Goal: Task Accomplishment & Management: Manage account settings

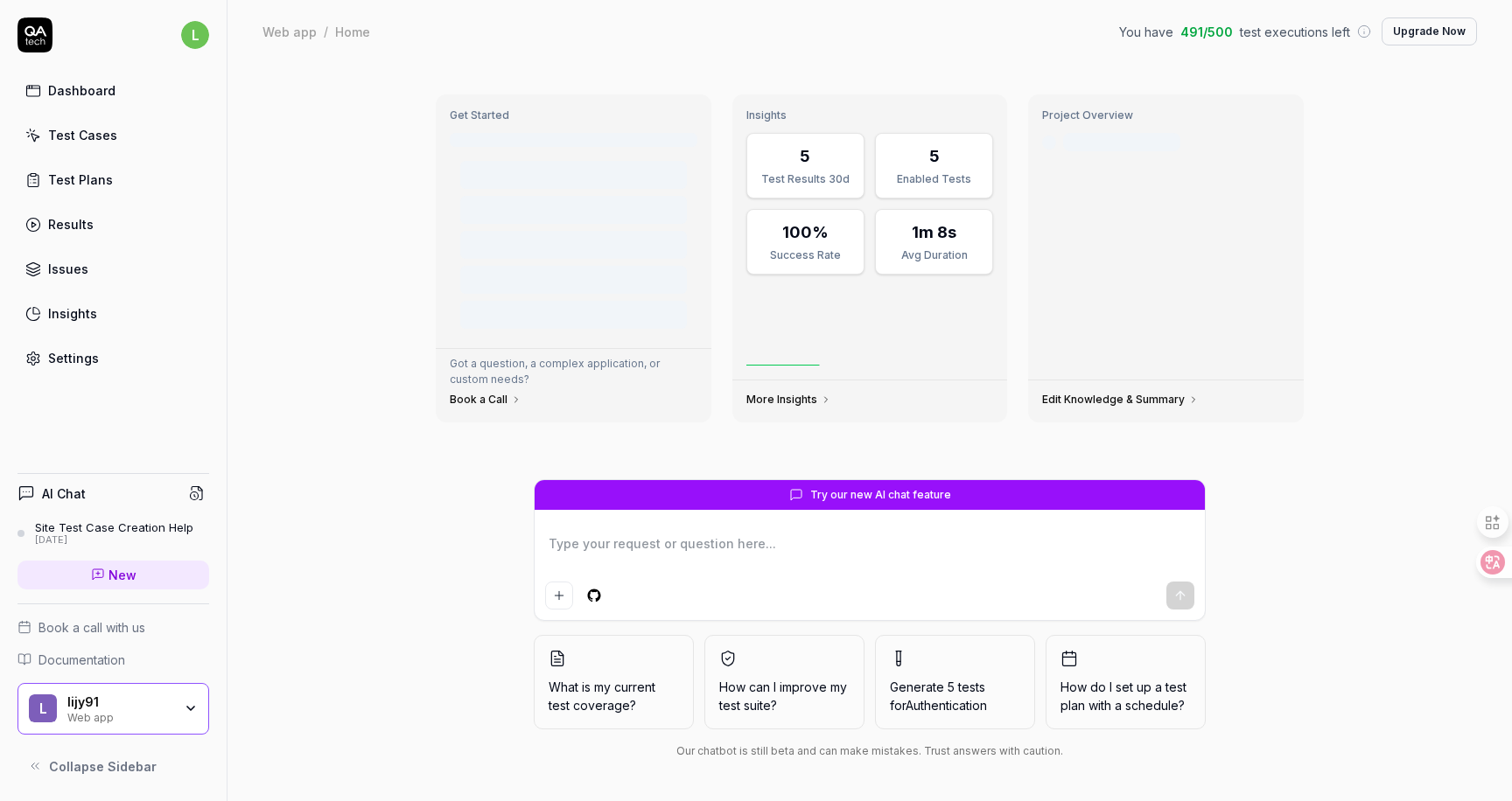
click at [88, 133] on div "Test Cases" at bounding box center [82, 136] width 69 height 19
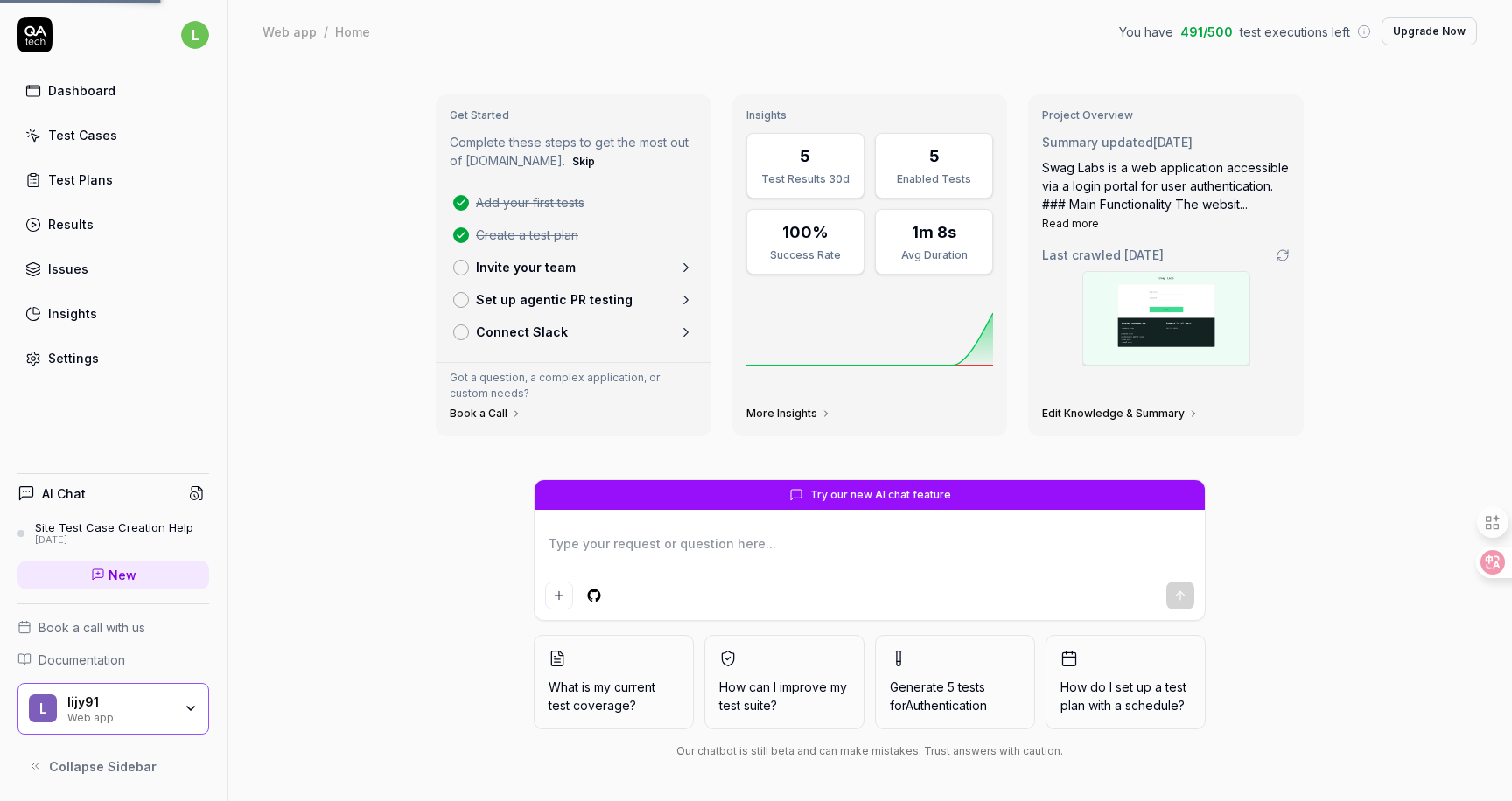
type textarea "*"
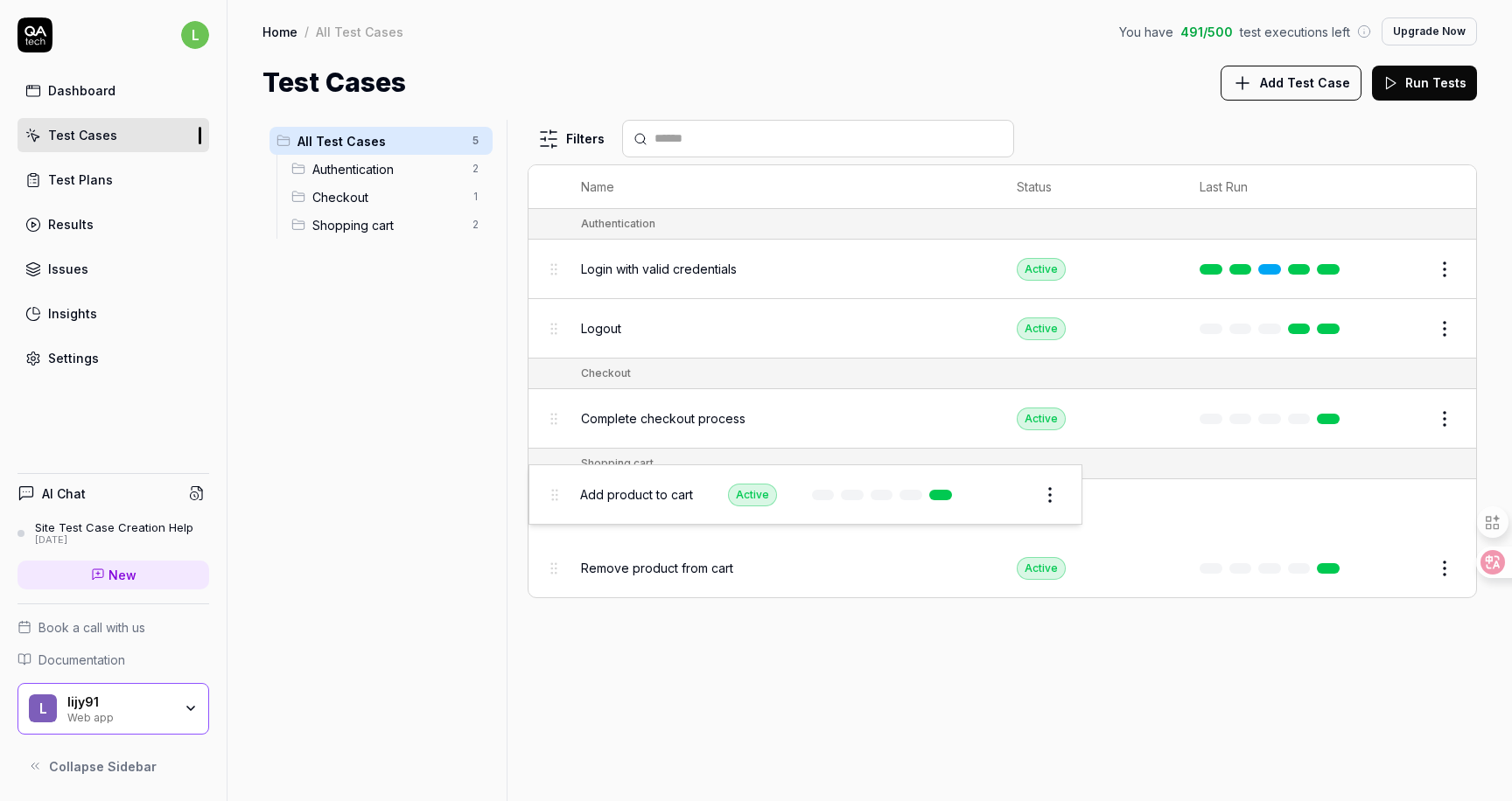
click at [548, 500] on body "l Dashboard Test Cases Test Plans Results Issues Insights Settings AI Chat Site…" at bounding box center [756, 400] width 1512 height 801
click at [430, 427] on div "All Test Cases 5 Authentication 2 Checkout 1 Shopping cart 2" at bounding box center [381, 450] width 237 height 661
click at [365, 172] on span "Authentication" at bounding box center [387, 169] width 149 height 19
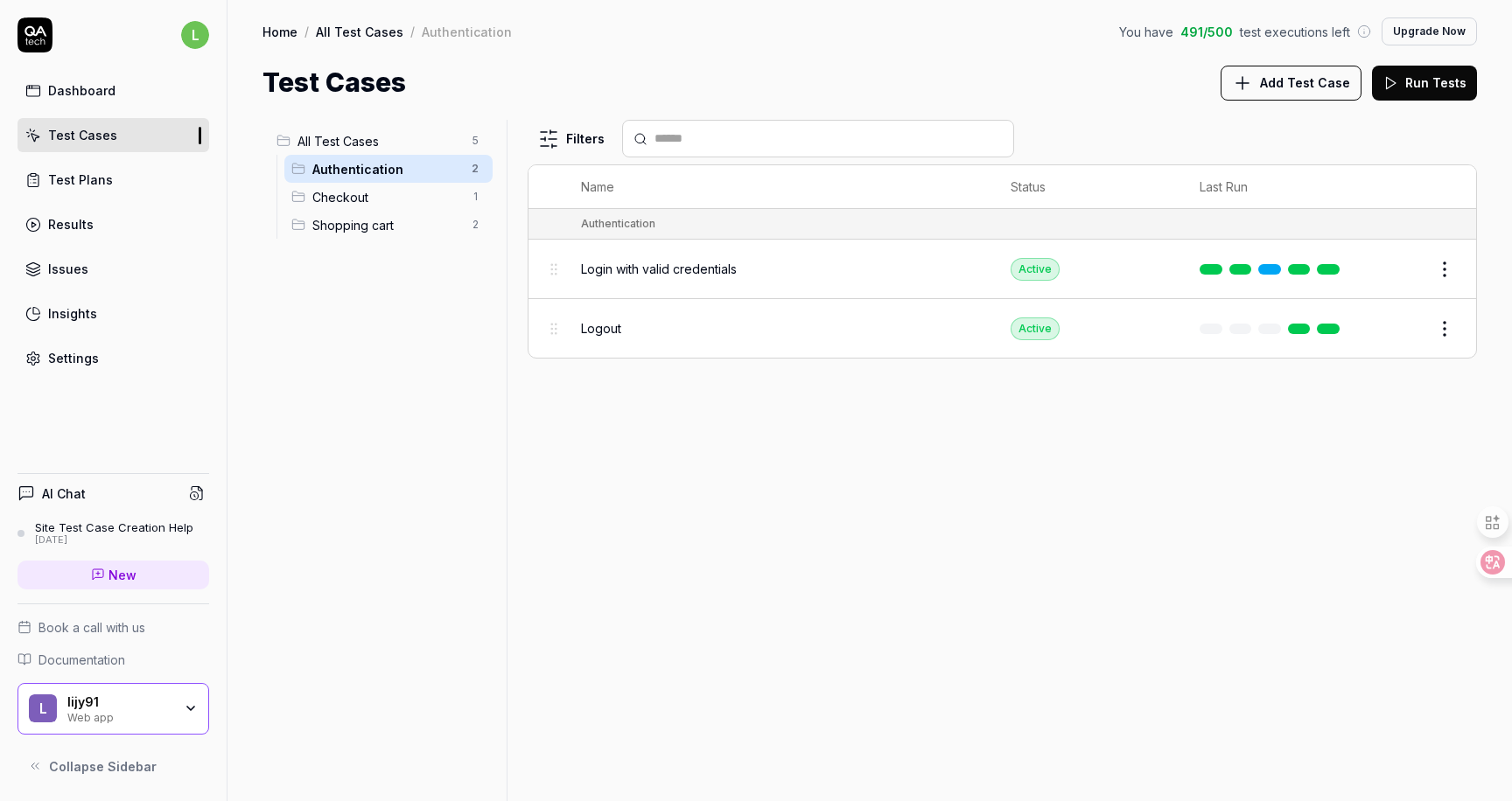
click at [361, 196] on span "Checkout" at bounding box center [387, 198] width 149 height 19
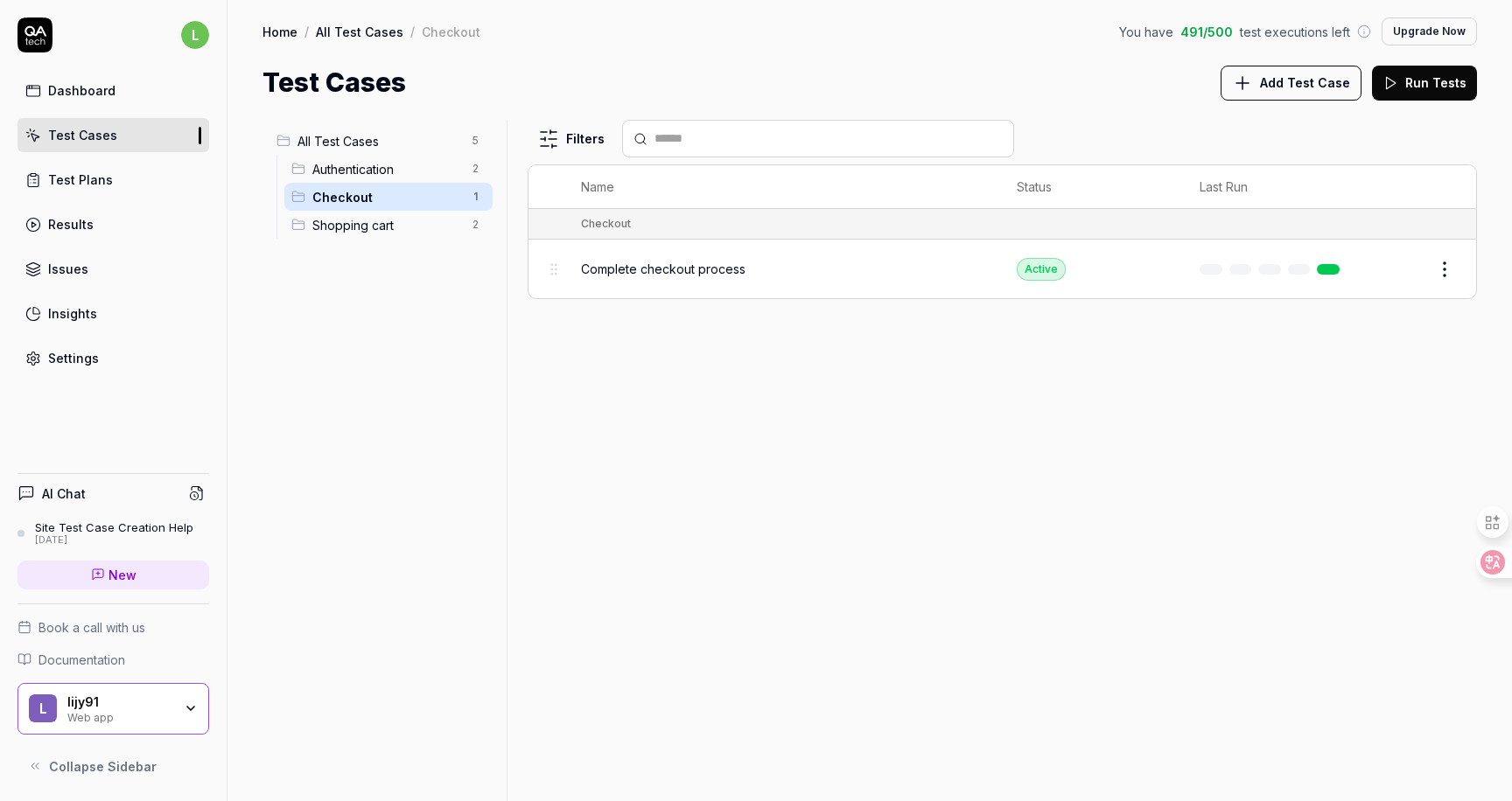
click at [359, 231] on span "Shopping cart" at bounding box center [387, 226] width 149 height 19
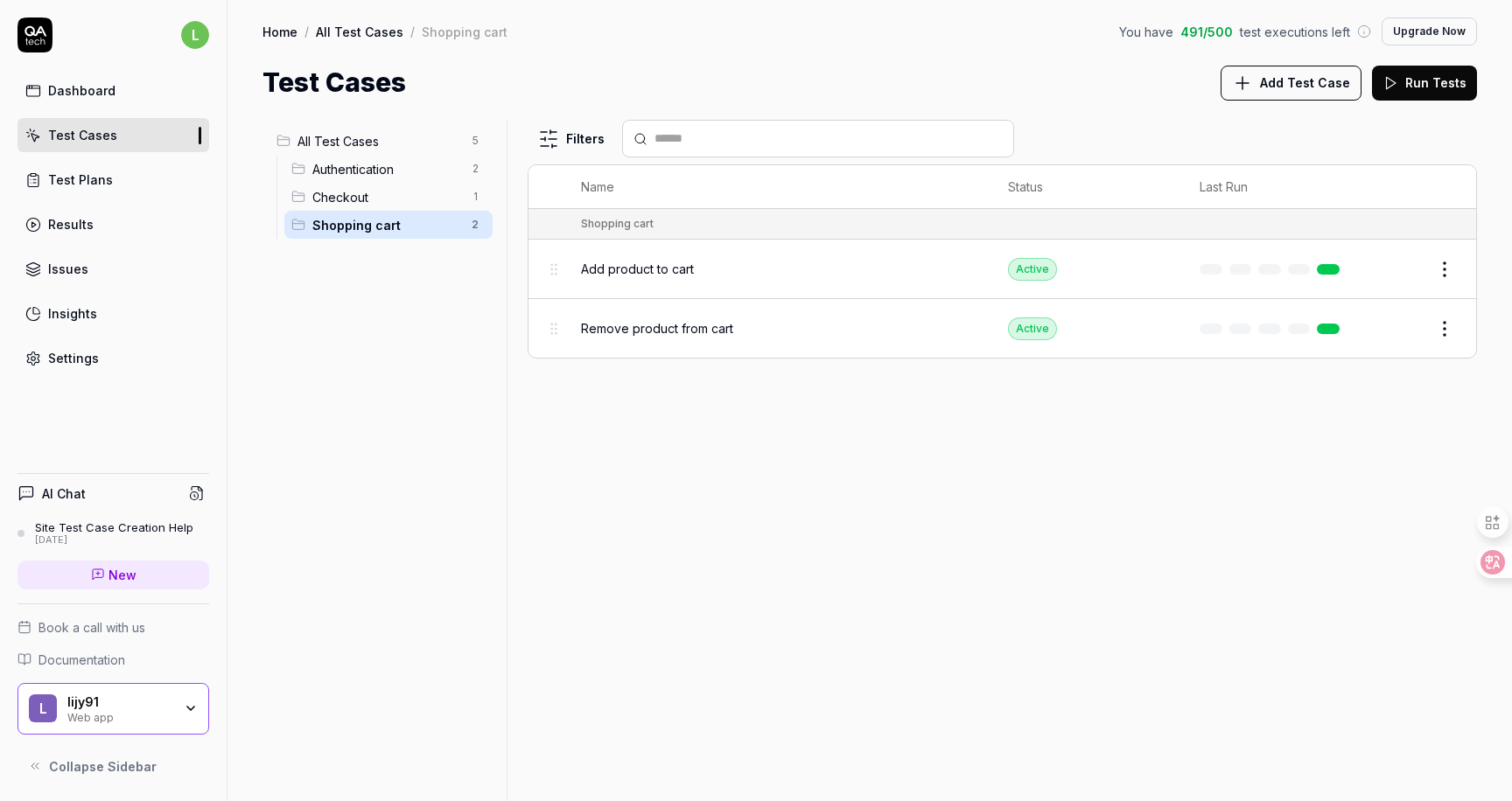
click at [307, 323] on div "All Test Cases 5 Authentication 2 Checkout 1 Shopping cart 2" at bounding box center [381, 450] width 237 height 661
click at [326, 136] on span "All Test Cases" at bounding box center [379, 141] width 164 height 19
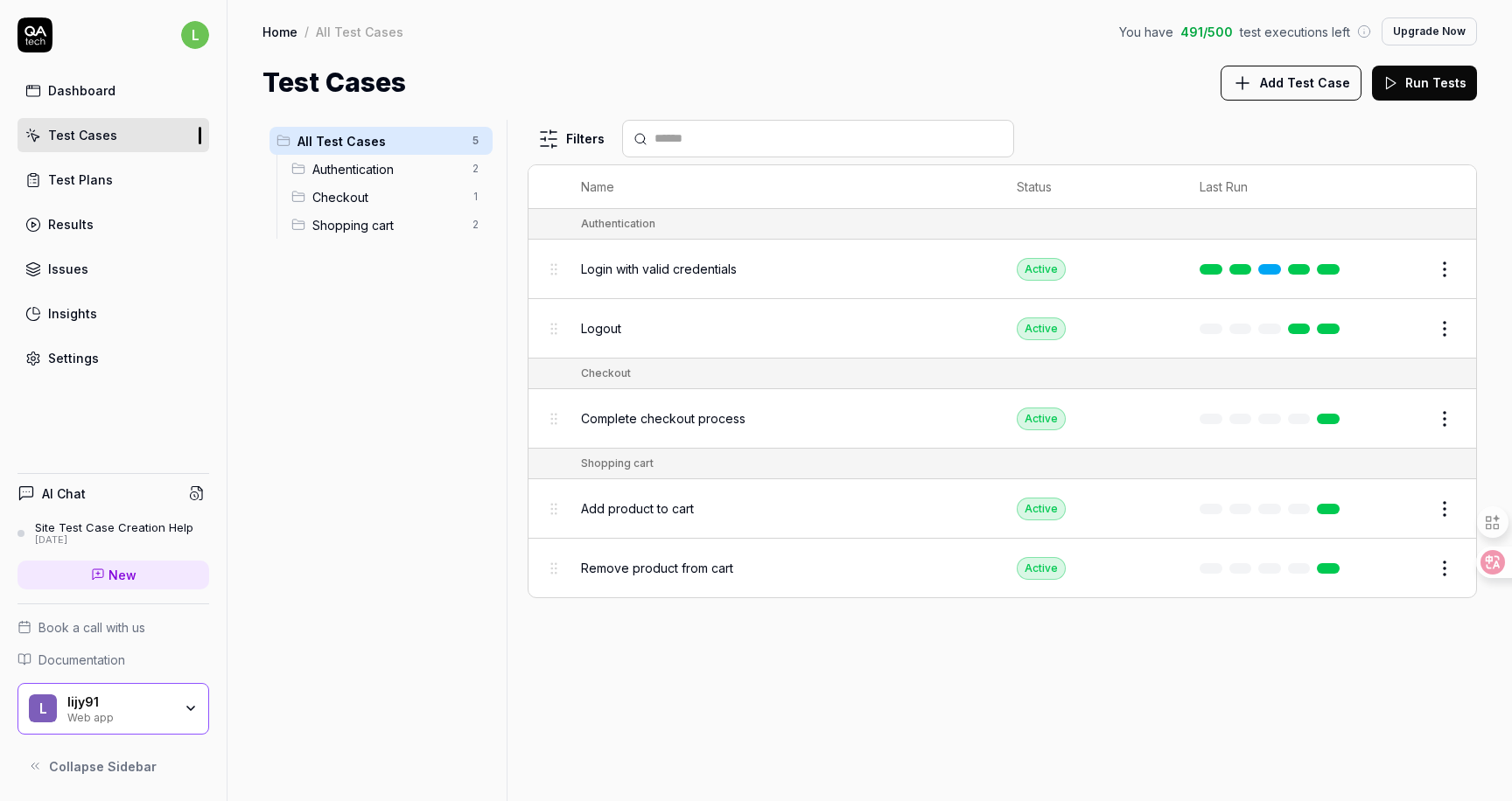
click at [340, 163] on span "Authentication" at bounding box center [387, 169] width 149 height 19
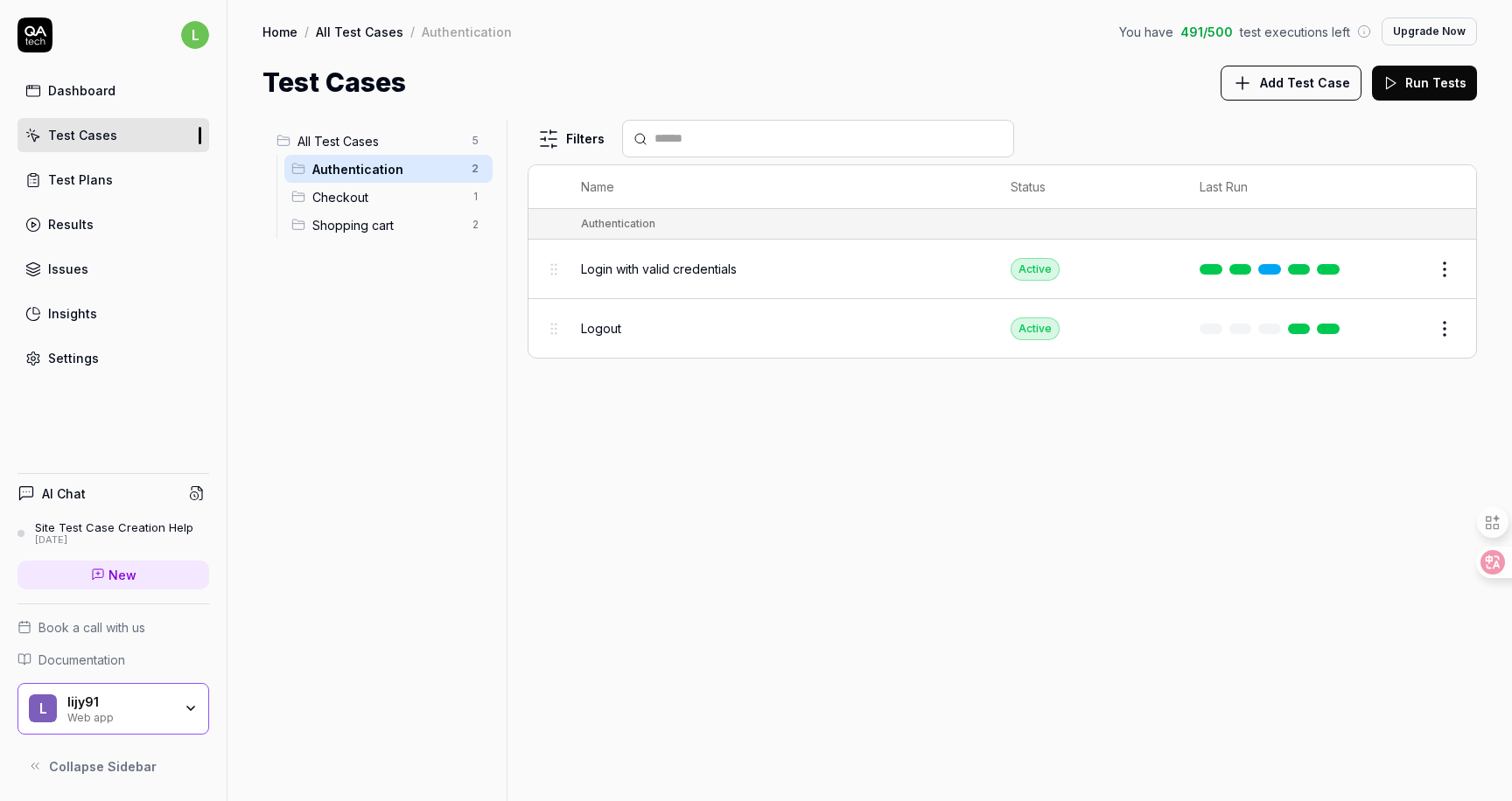
click at [341, 194] on span "Checkout" at bounding box center [387, 198] width 149 height 19
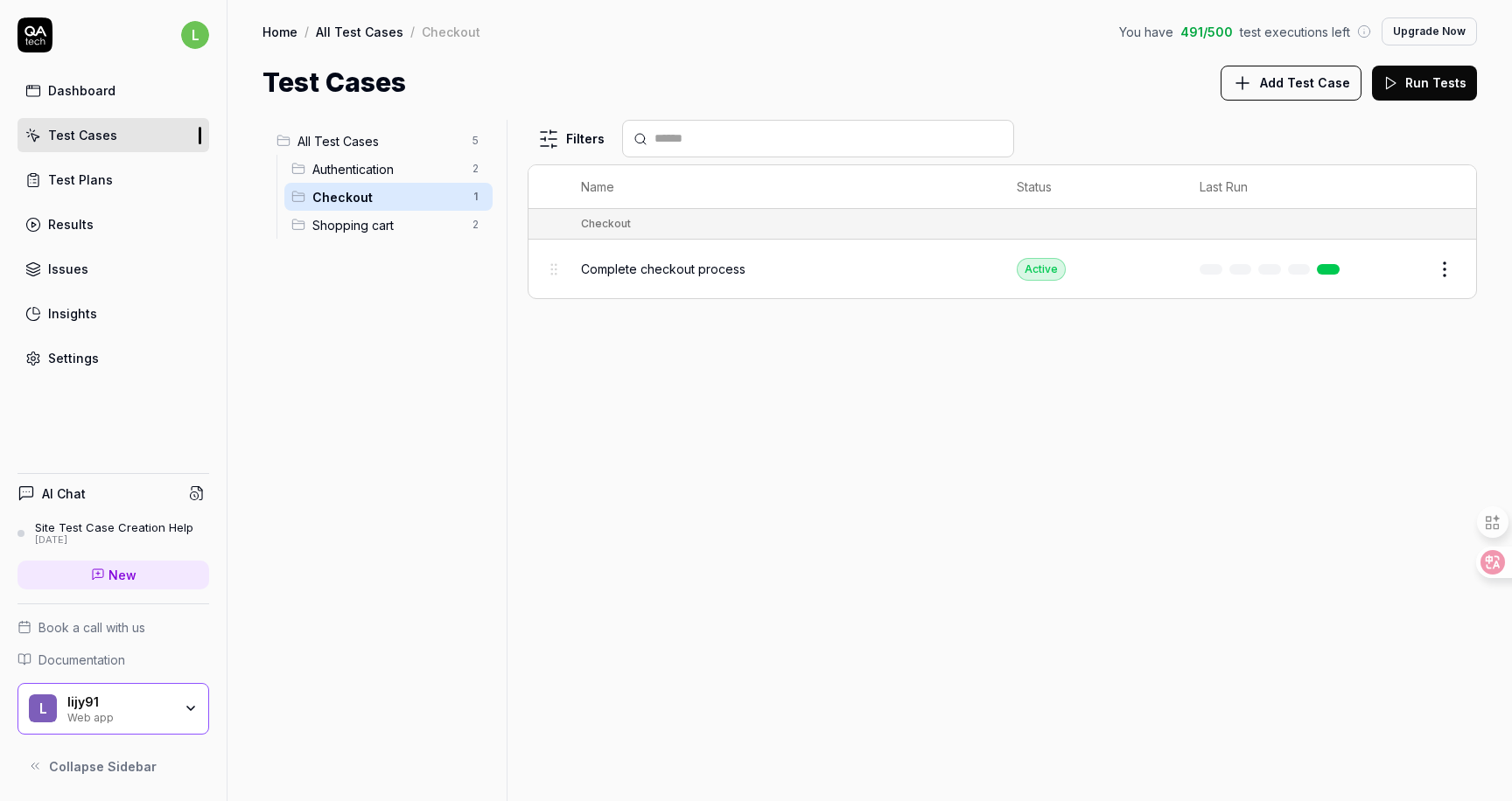
click at [341, 222] on span "Shopping cart" at bounding box center [387, 226] width 149 height 19
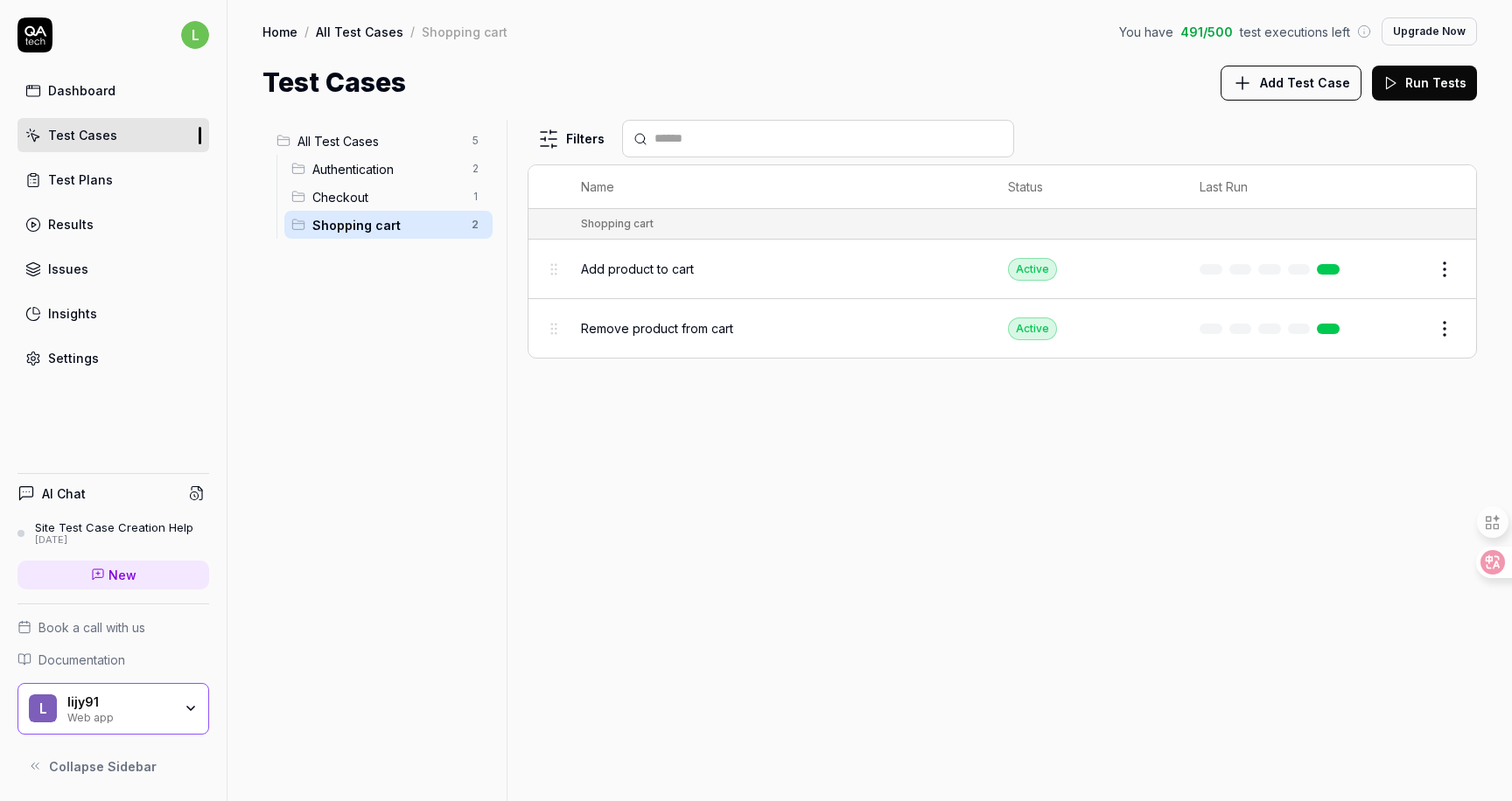
click at [475, 171] on html "l Dashboard Test Cases Test Plans Results Issues Insights Settings AI Chat Site…" at bounding box center [756, 400] width 1512 height 801
click at [424, 249] on div "Add Scenario" at bounding box center [402, 242] width 176 height 39
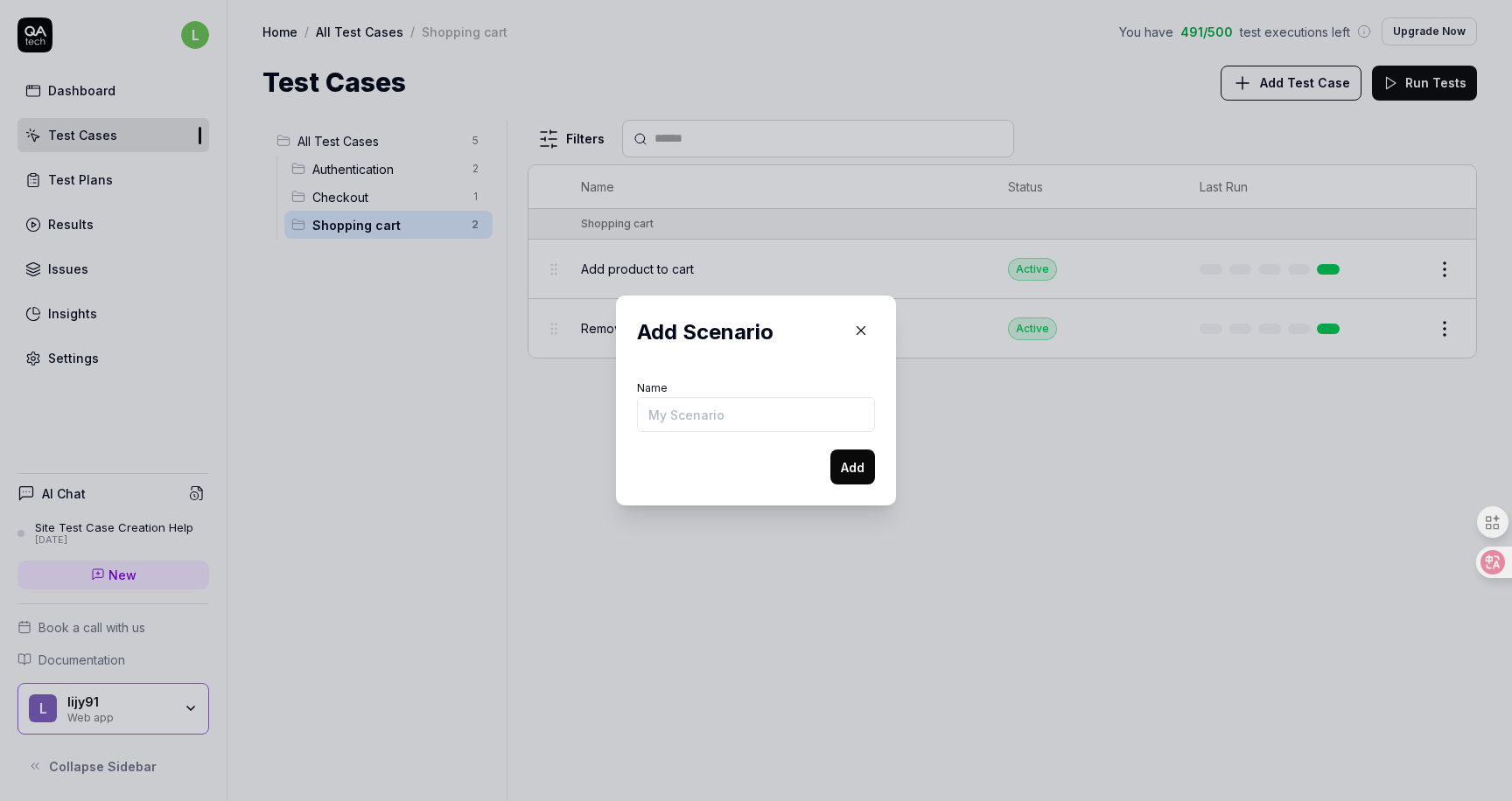
click at [861, 331] on icon "button" at bounding box center [861, 330] width 16 height 16
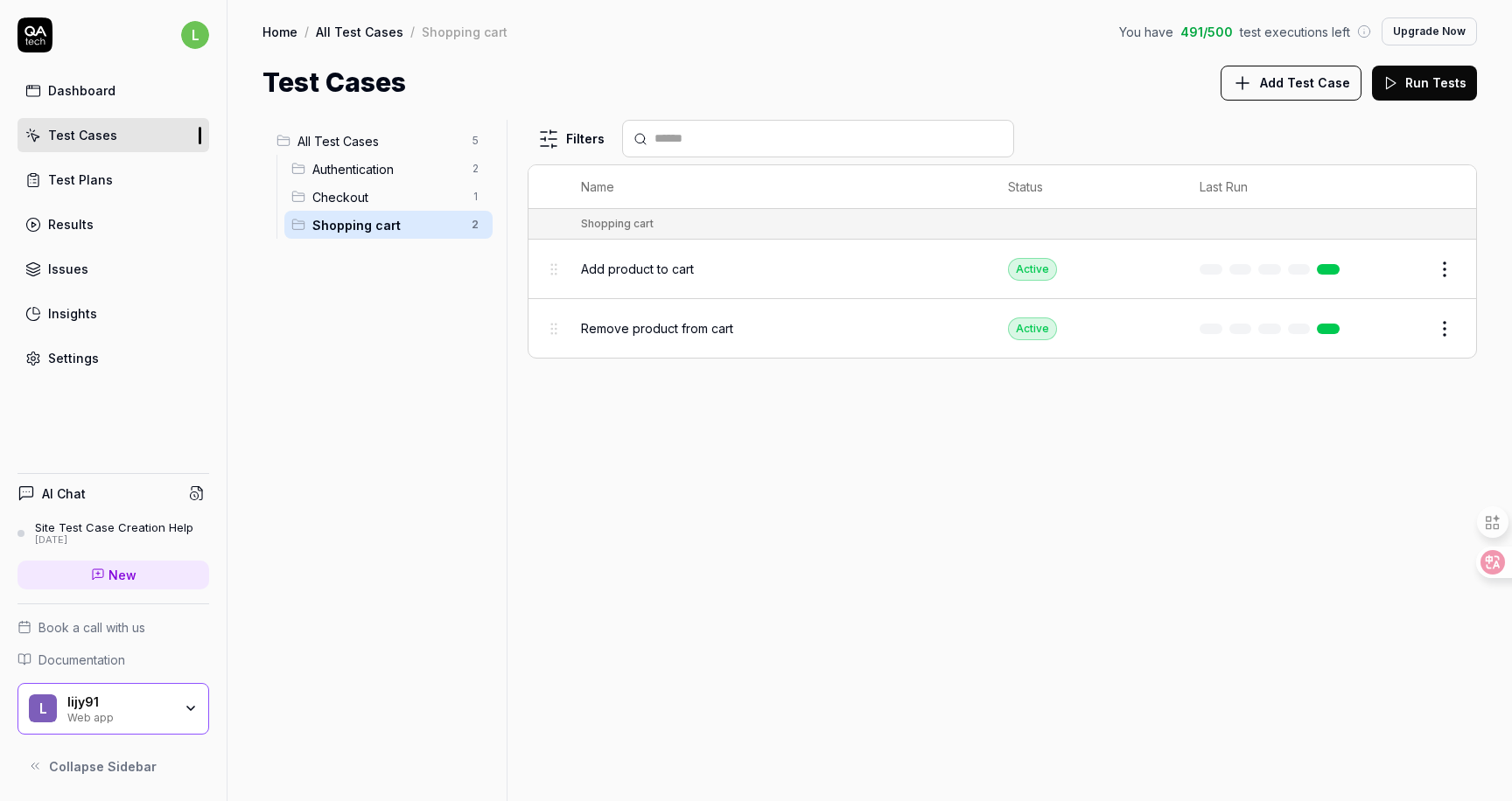
click at [473, 488] on div "All Test Cases 5 Authentication 2 Checkout 1 Shopping cart 2" at bounding box center [381, 450] width 237 height 661
click at [480, 139] on html "l Dashboard Test Cases Test Plans Results Issues Insights Settings AI Chat Site…" at bounding box center [756, 400] width 1512 height 801
click at [453, 170] on div "Add Scenario" at bounding box center [411, 174] width 138 height 39
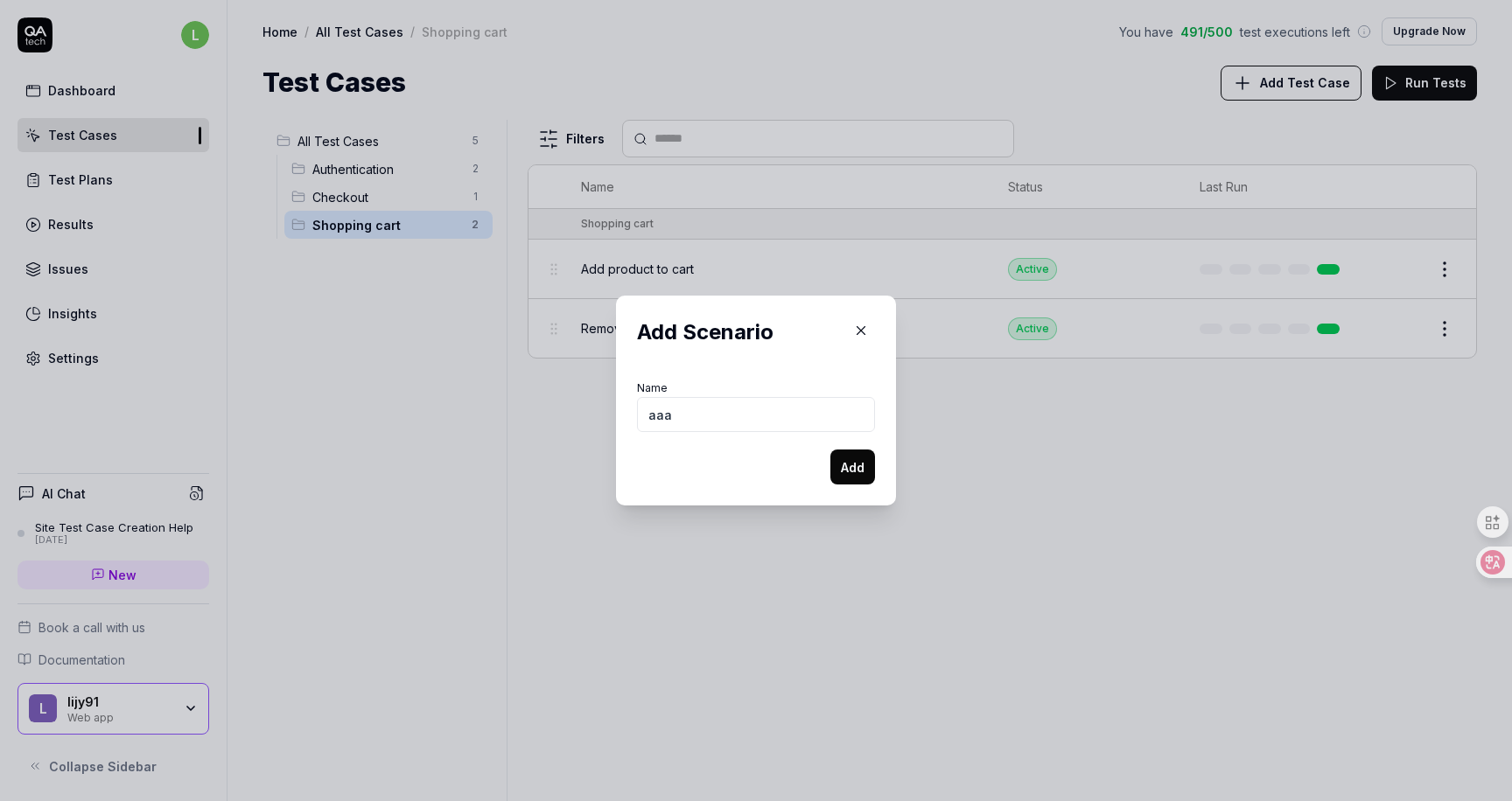
type input "aaa"
click at [851, 466] on button "Add" at bounding box center [852, 467] width 44 height 35
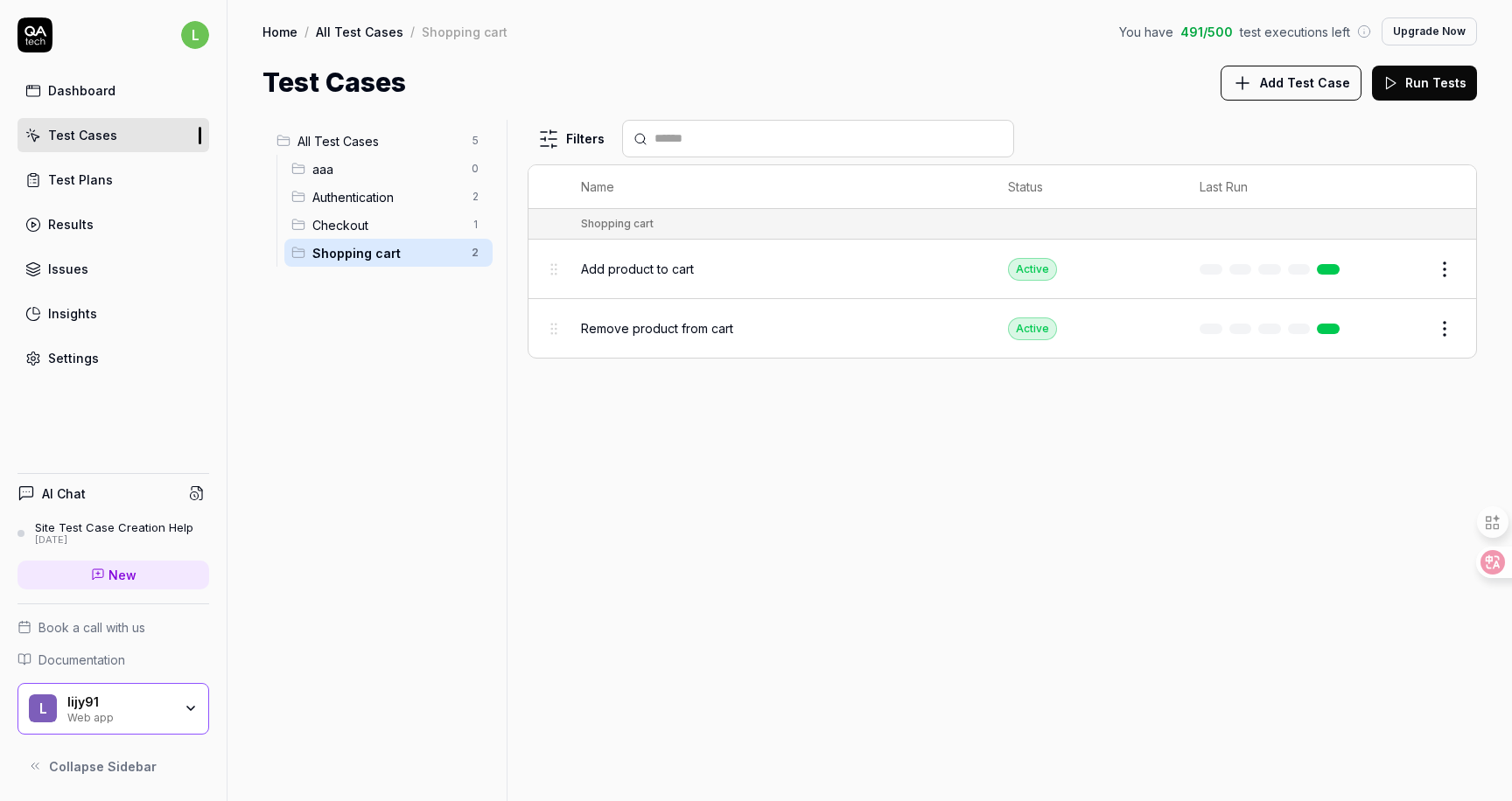
click at [478, 426] on div "All Test Cases 5 aaa 0 Authentication 2 Checkout 1 Shopping cart 2" at bounding box center [381, 450] width 237 height 661
click at [394, 168] on span "aaa" at bounding box center [387, 169] width 149 height 19
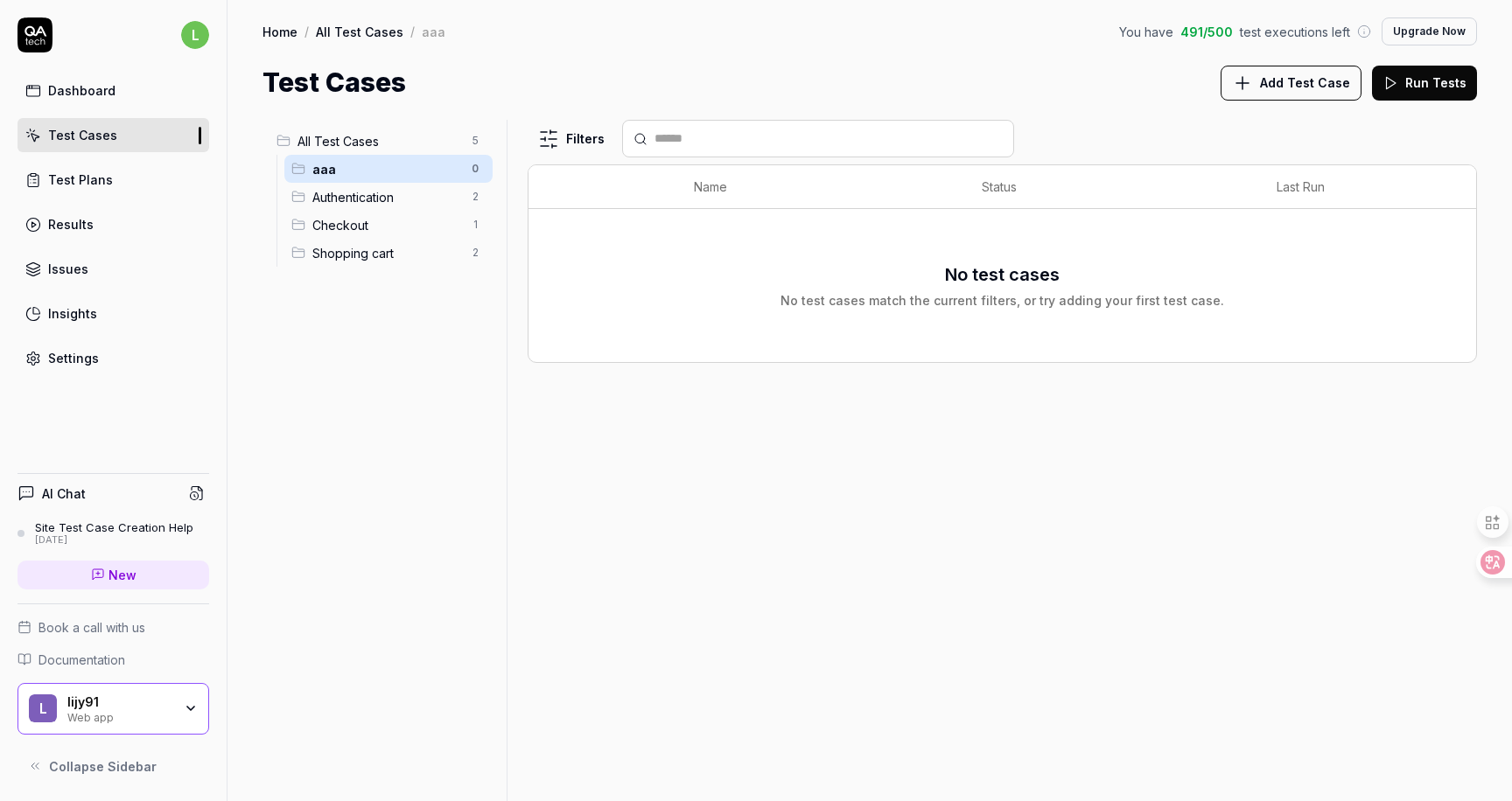
click at [630, 214] on td "No test cases No test cases match the current filters, or try adding your first…" at bounding box center [1002, 285] width 947 height 153
click at [613, 290] on div "No test cases No test cases match the current filters, or try adding your first…" at bounding box center [1002, 285] width 912 height 48
click at [148, 170] on link "Test Plans" at bounding box center [113, 180] width 191 height 34
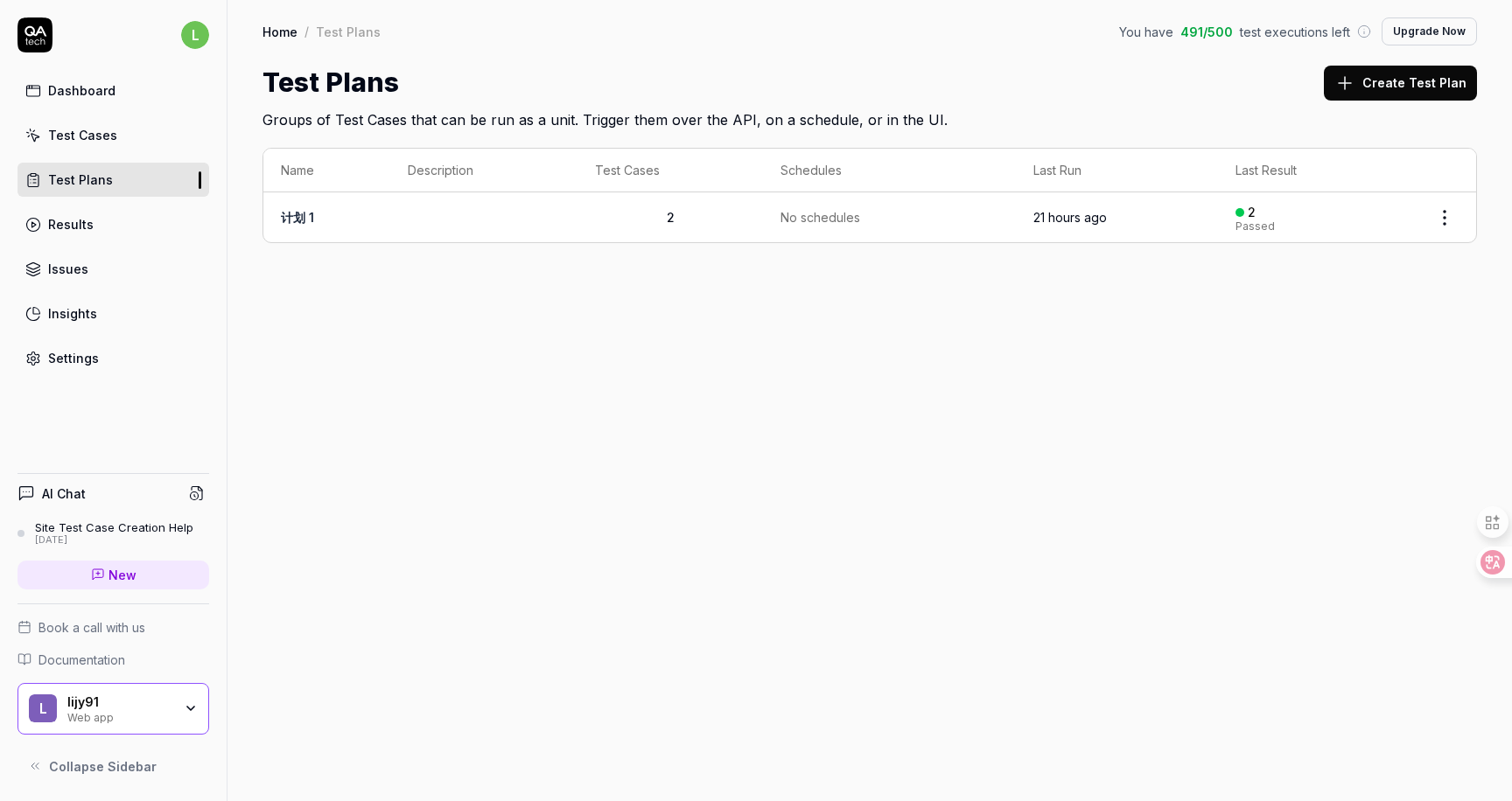
click at [97, 349] on link "Settings" at bounding box center [113, 358] width 191 height 34
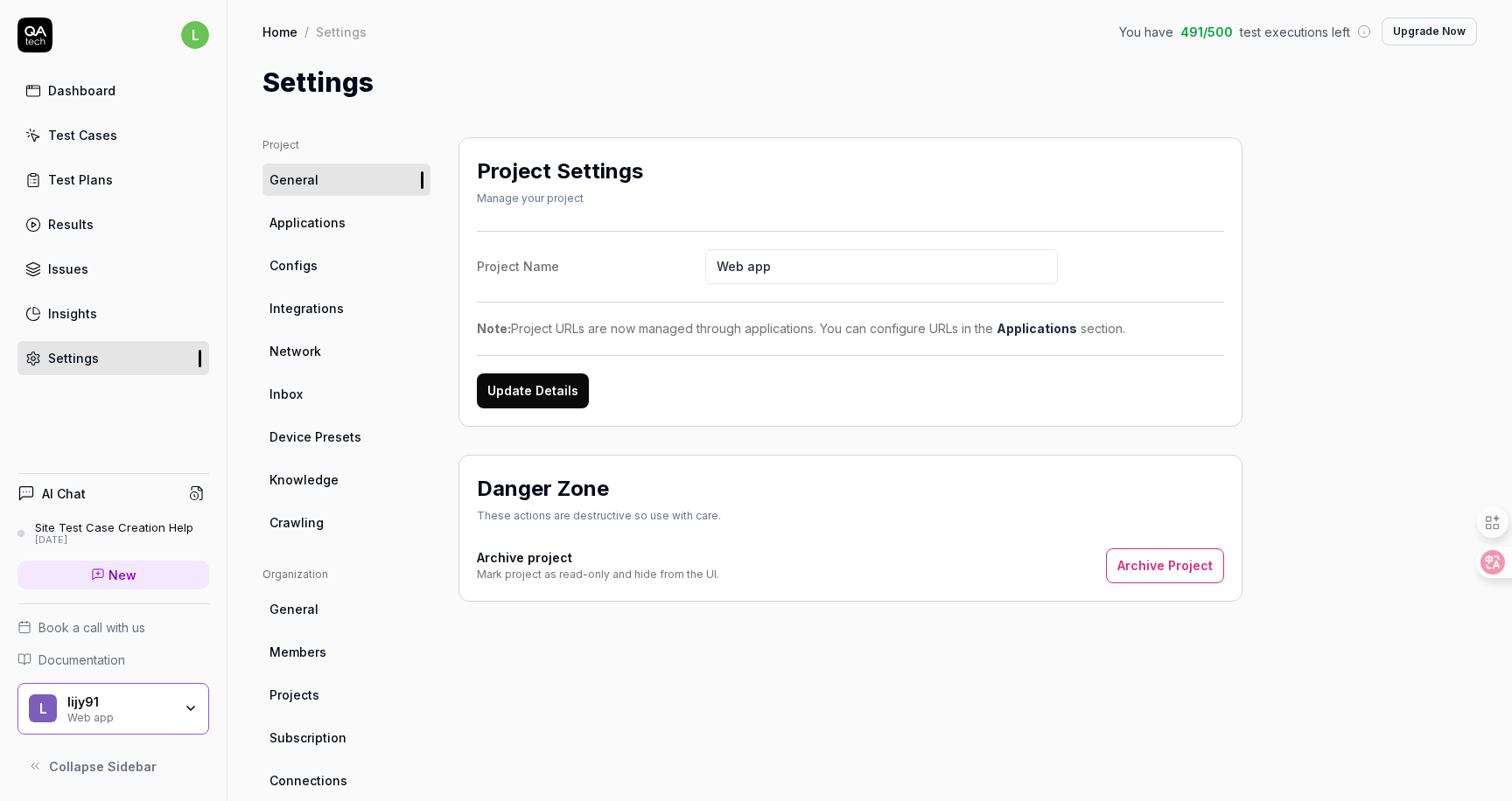
click at [341, 217] on span "Applications" at bounding box center [307, 223] width 76 height 19
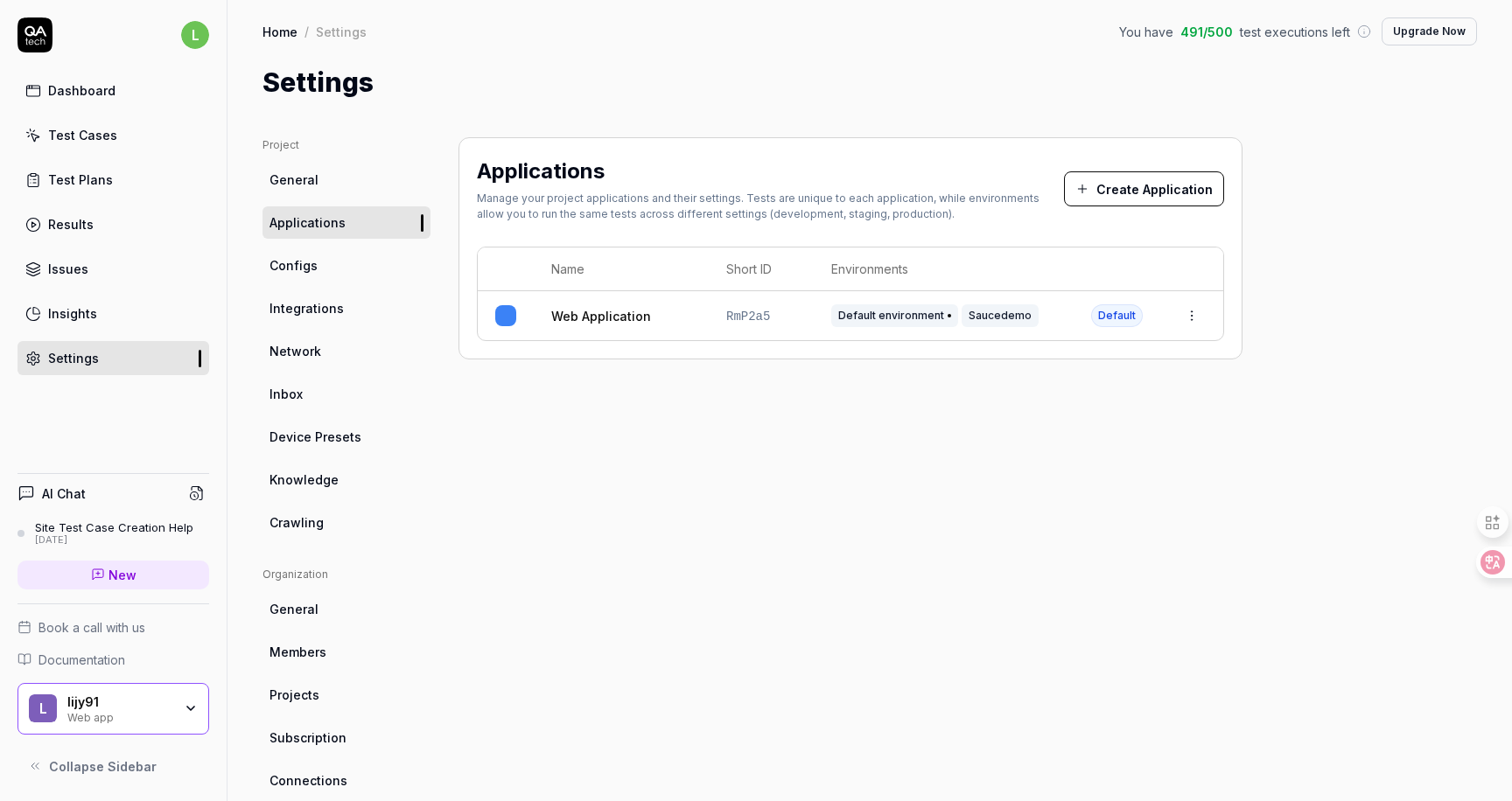
click at [1190, 314] on html "l Dashboard Test Cases Test Plans Results Issues Insights Settings AI Chat Site…" at bounding box center [756, 400] width 1512 height 801
click at [1082, 430] on div "Edit" at bounding box center [1111, 430] width 204 height 39
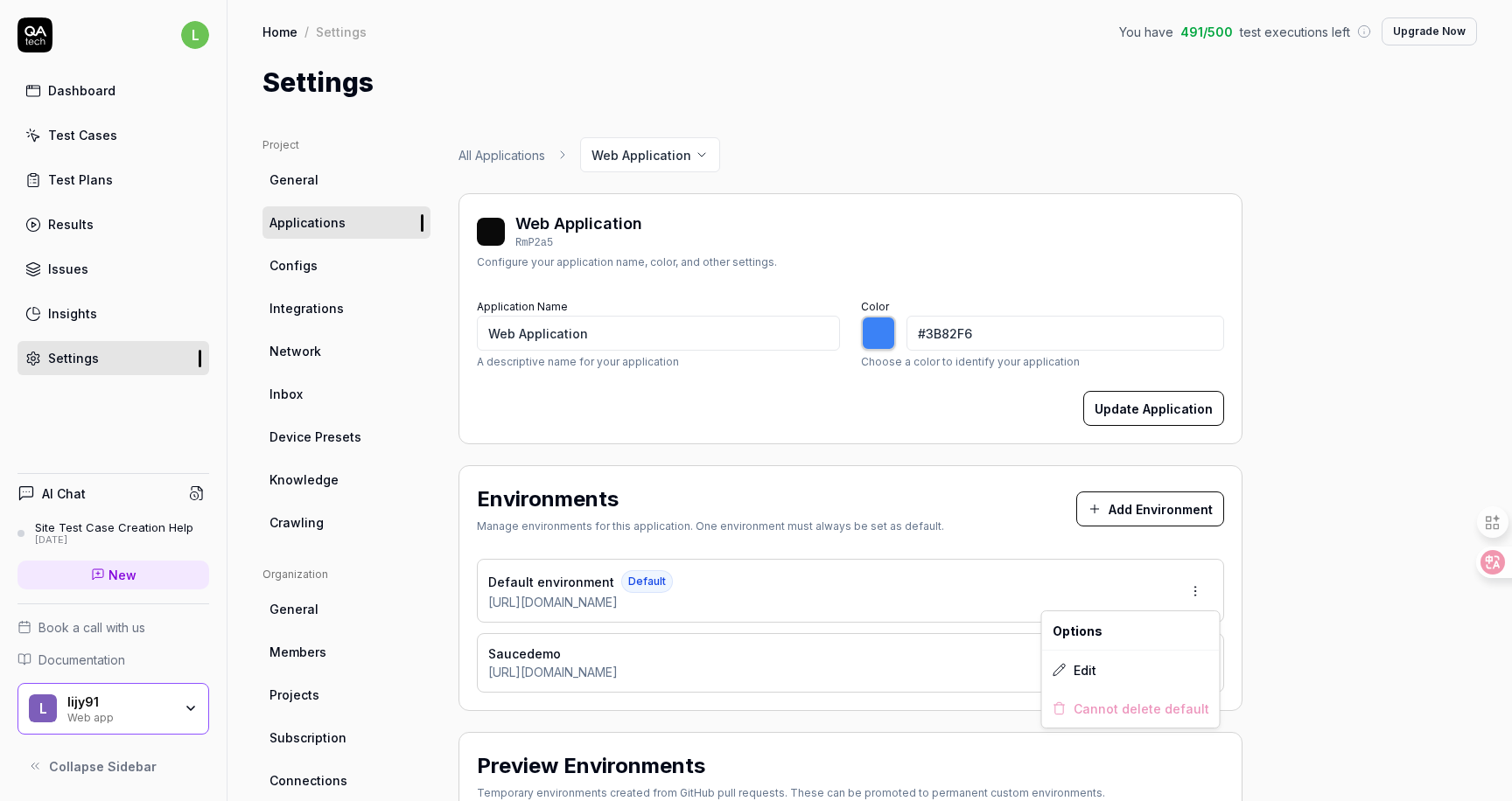
click at [1193, 590] on html "l Dashboard Test Cases Test Plans Results Issues Insights Settings AI Chat Site…" at bounding box center [756, 400] width 1512 height 801
click at [1096, 662] on div "Edit" at bounding box center [1131, 669] width 178 height 39
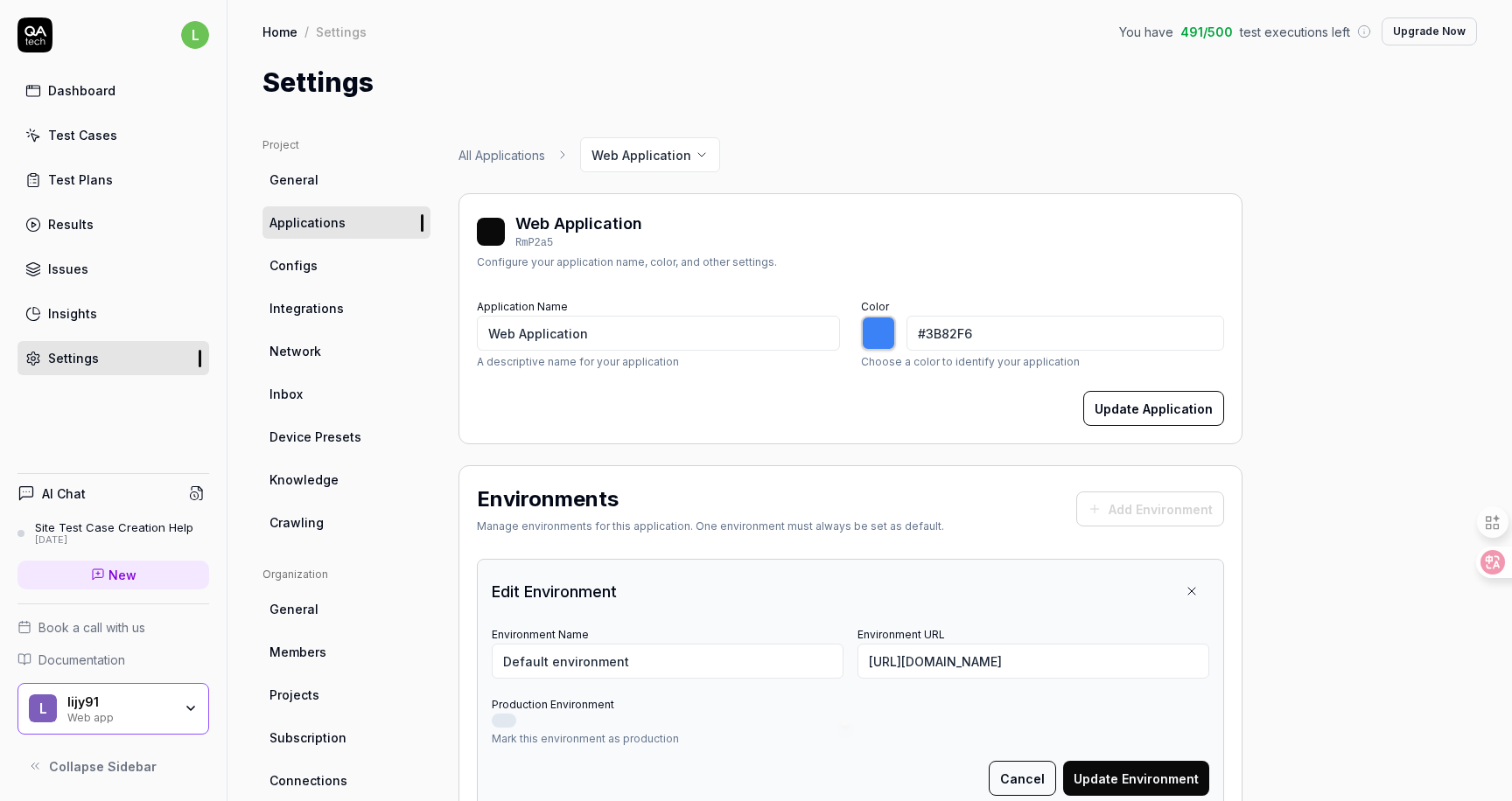
click at [908, 632] on label "Environment URL" at bounding box center [901, 634] width 88 height 13
click at [908, 644] on input "[URL][DOMAIN_NAME]" at bounding box center [1034, 661] width 352 height 35
click at [908, 632] on label "Environment URL" at bounding box center [901, 634] width 88 height 13
click at [908, 644] on input "[URL][DOMAIN_NAME]" at bounding box center [1034, 661] width 352 height 35
click at [908, 632] on label "Environment URL" at bounding box center [901, 634] width 88 height 13
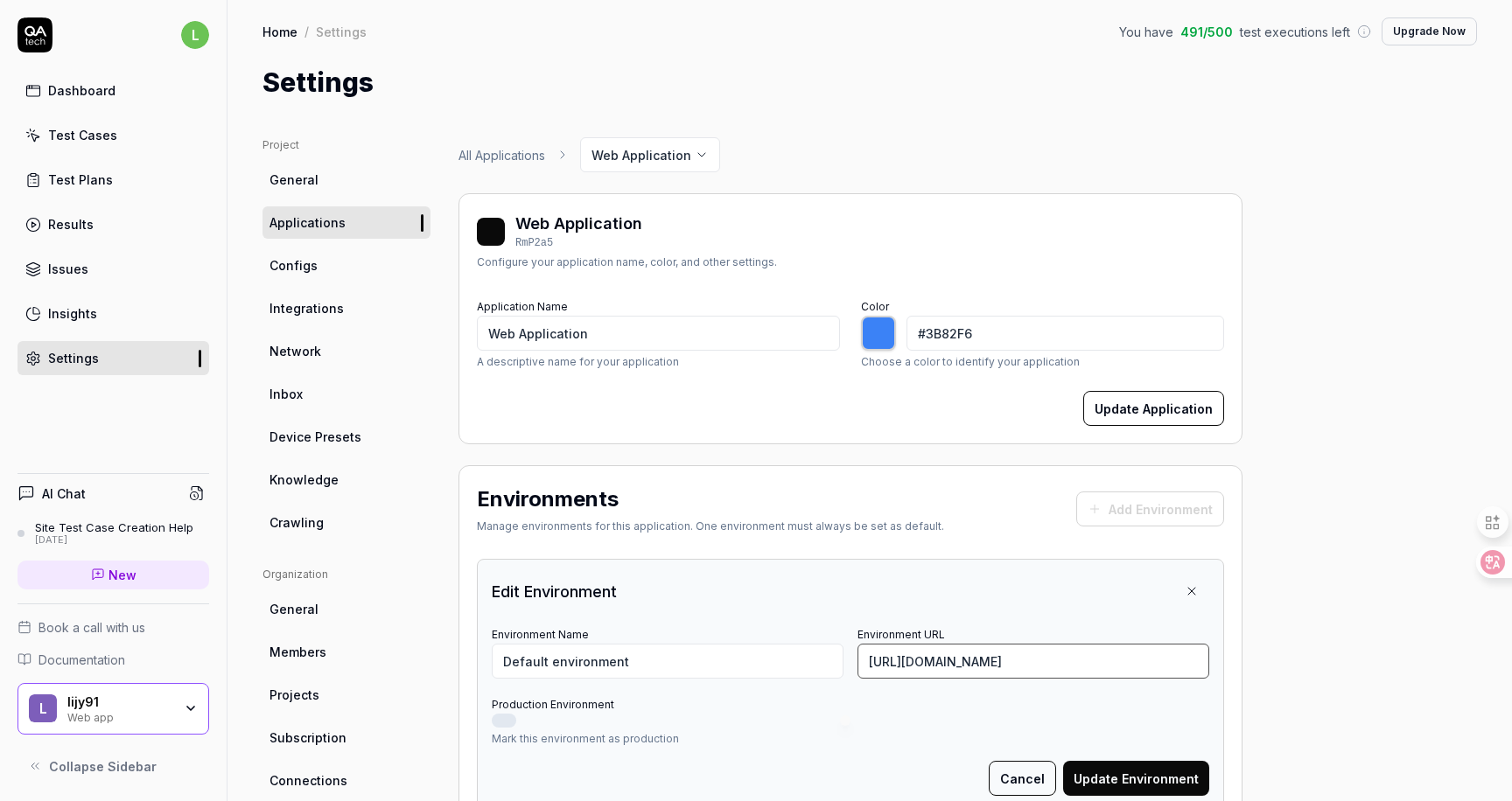
click at [908, 644] on input "[URL][DOMAIN_NAME]" at bounding box center [1034, 661] width 352 height 35
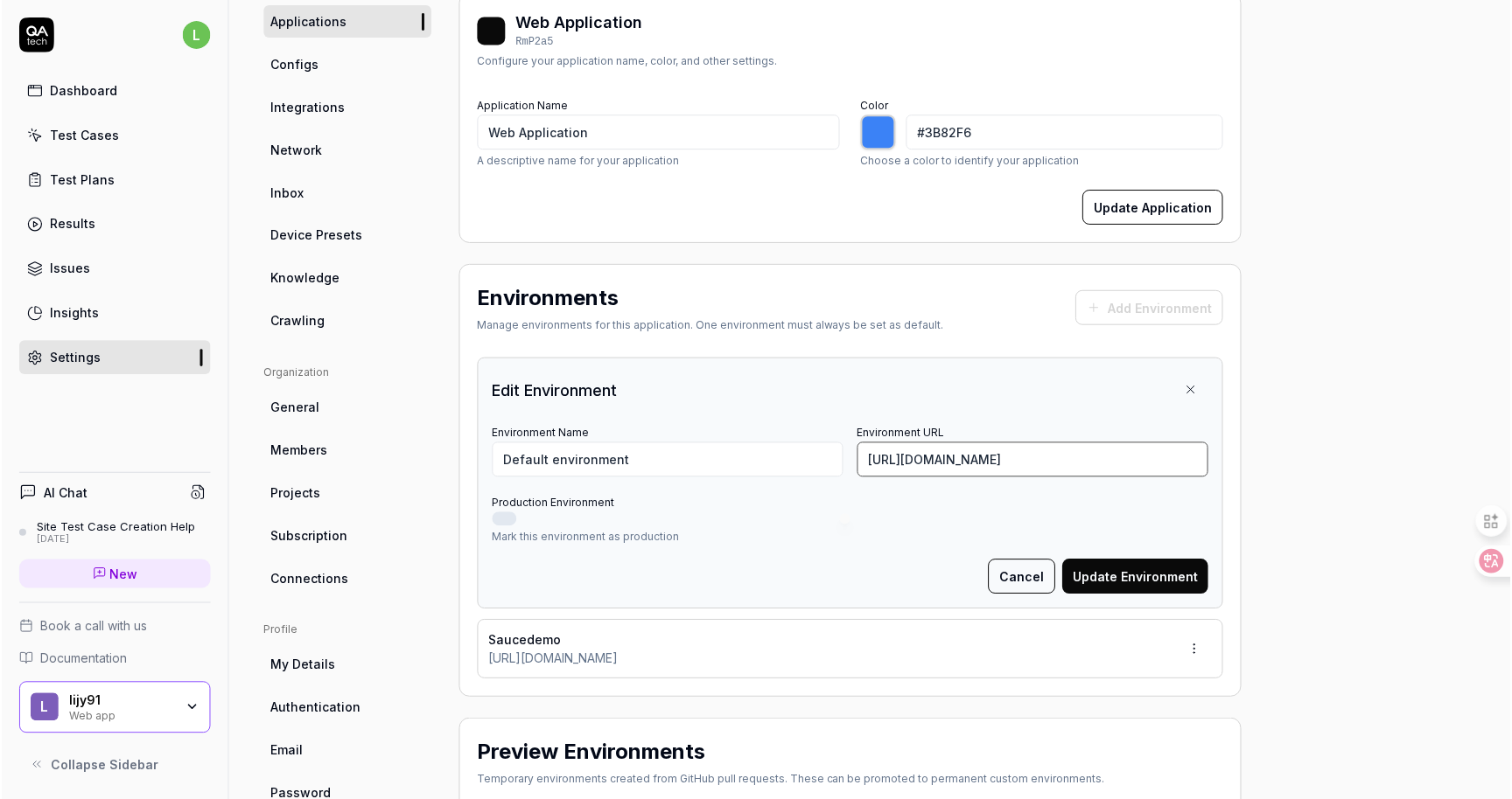
scroll to position [215, 0]
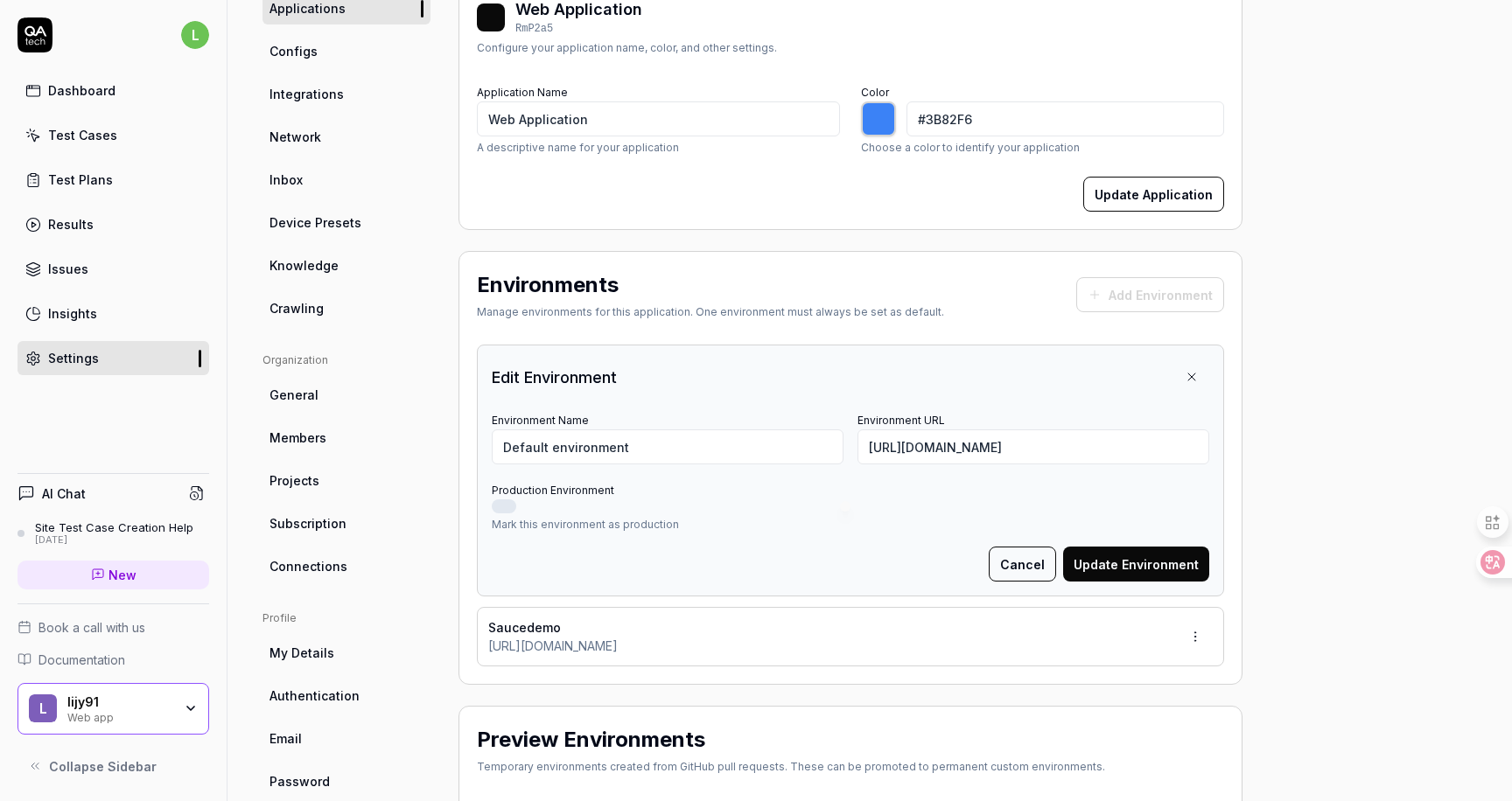
click at [1182, 559] on button "Update Environment" at bounding box center [1135, 564] width 146 height 35
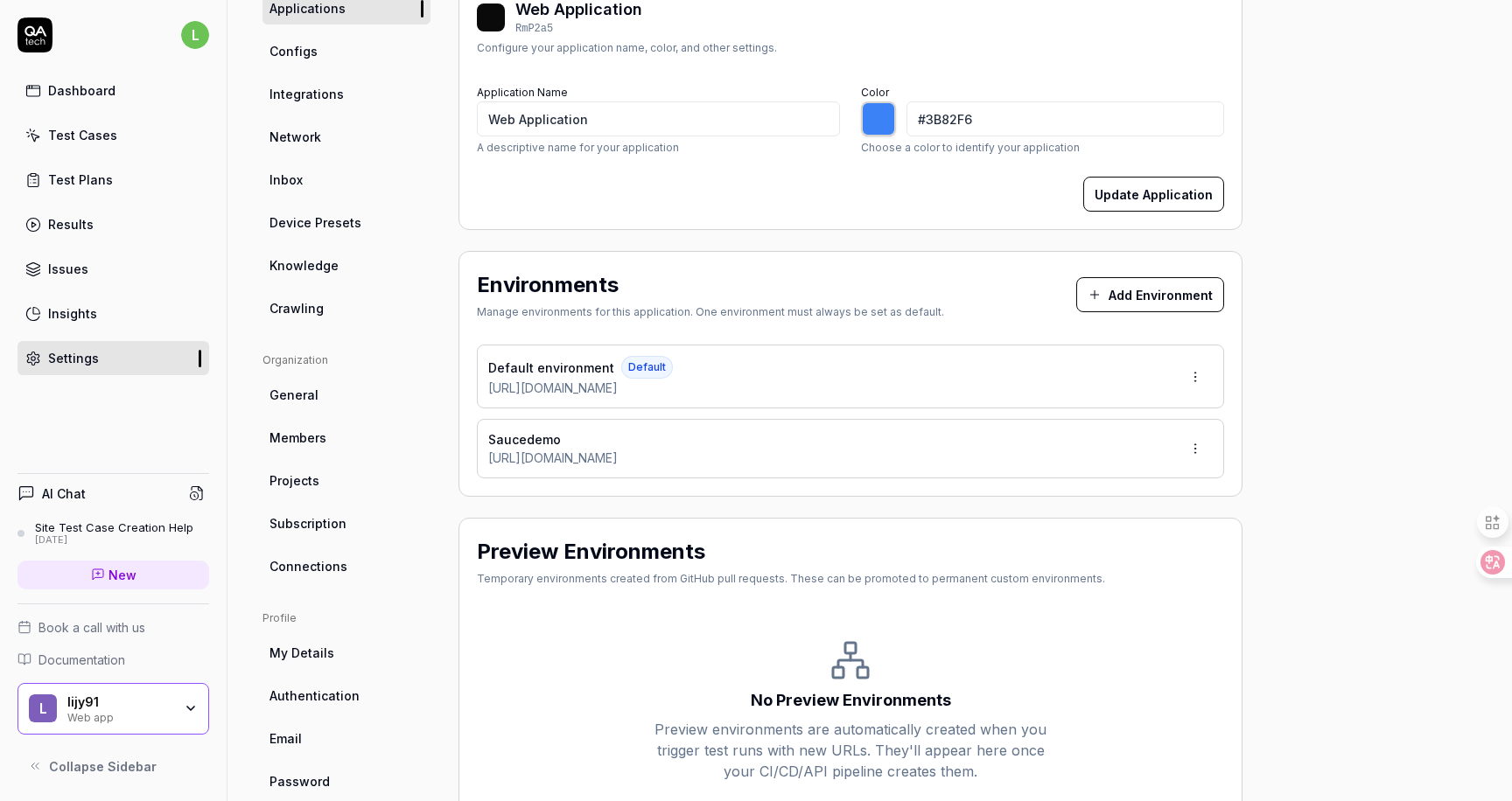
type input "*******"
click at [1198, 376] on html "l Dashboard Test Cases Test Plans Results Issues Insights Settings AI Chat Site…" at bounding box center [756, 400] width 1512 height 801
click at [1109, 453] on div "Edit" at bounding box center [1131, 456] width 178 height 39
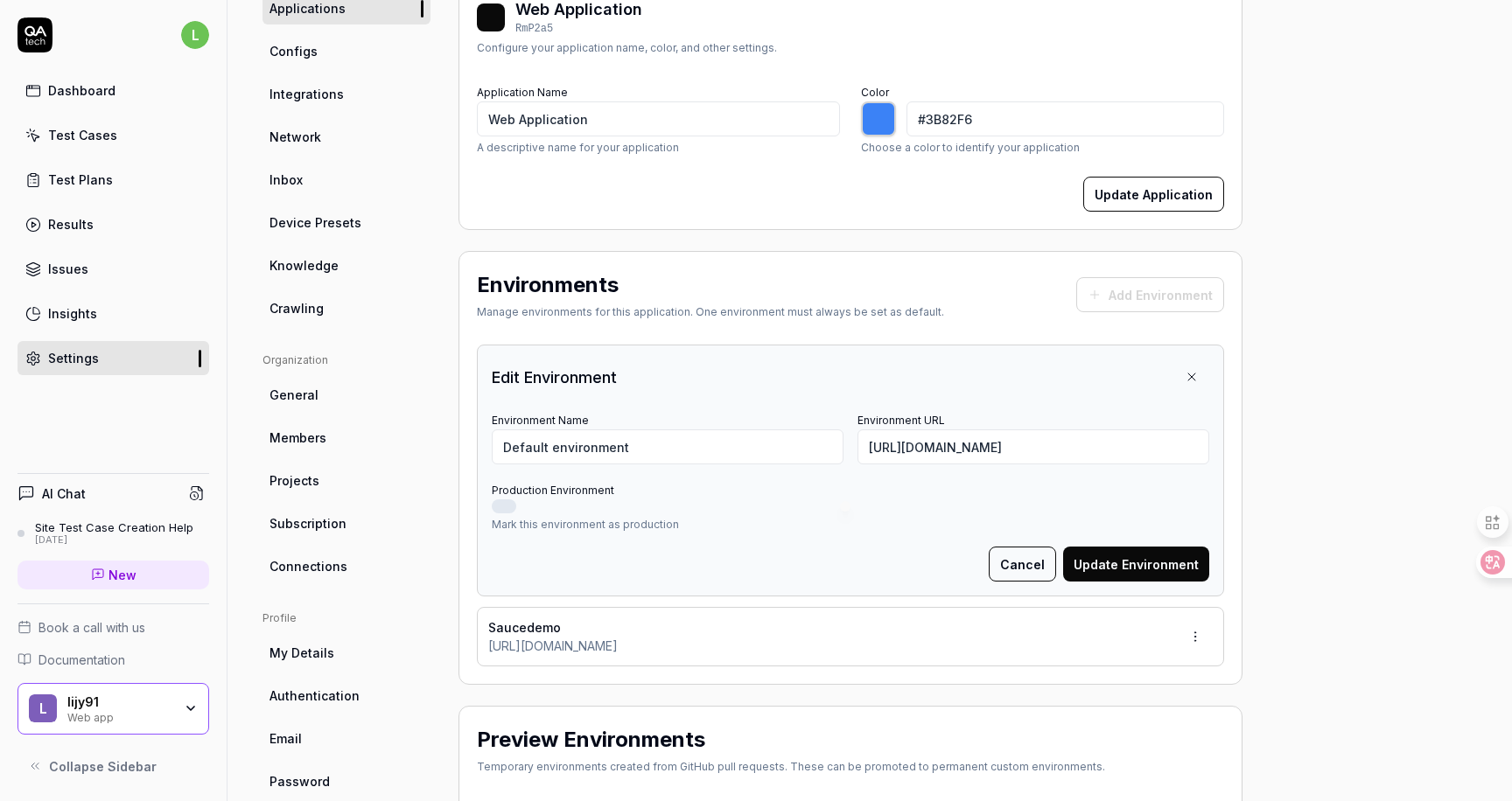
click at [1034, 572] on button "Cancel" at bounding box center [1022, 564] width 68 height 35
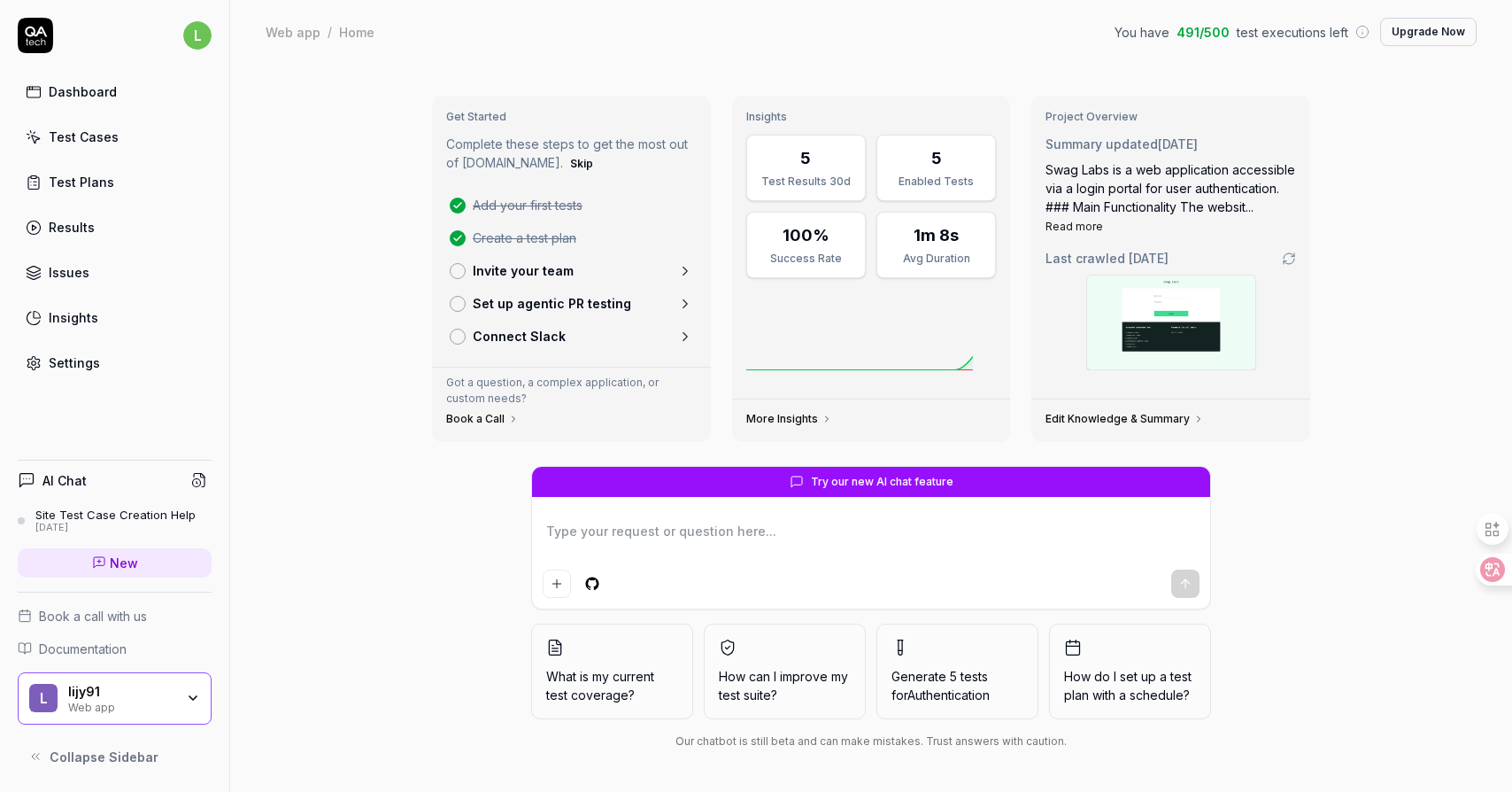
click at [98, 136] on div "Test Cases" at bounding box center [83, 137] width 70 height 19
type textarea "*"
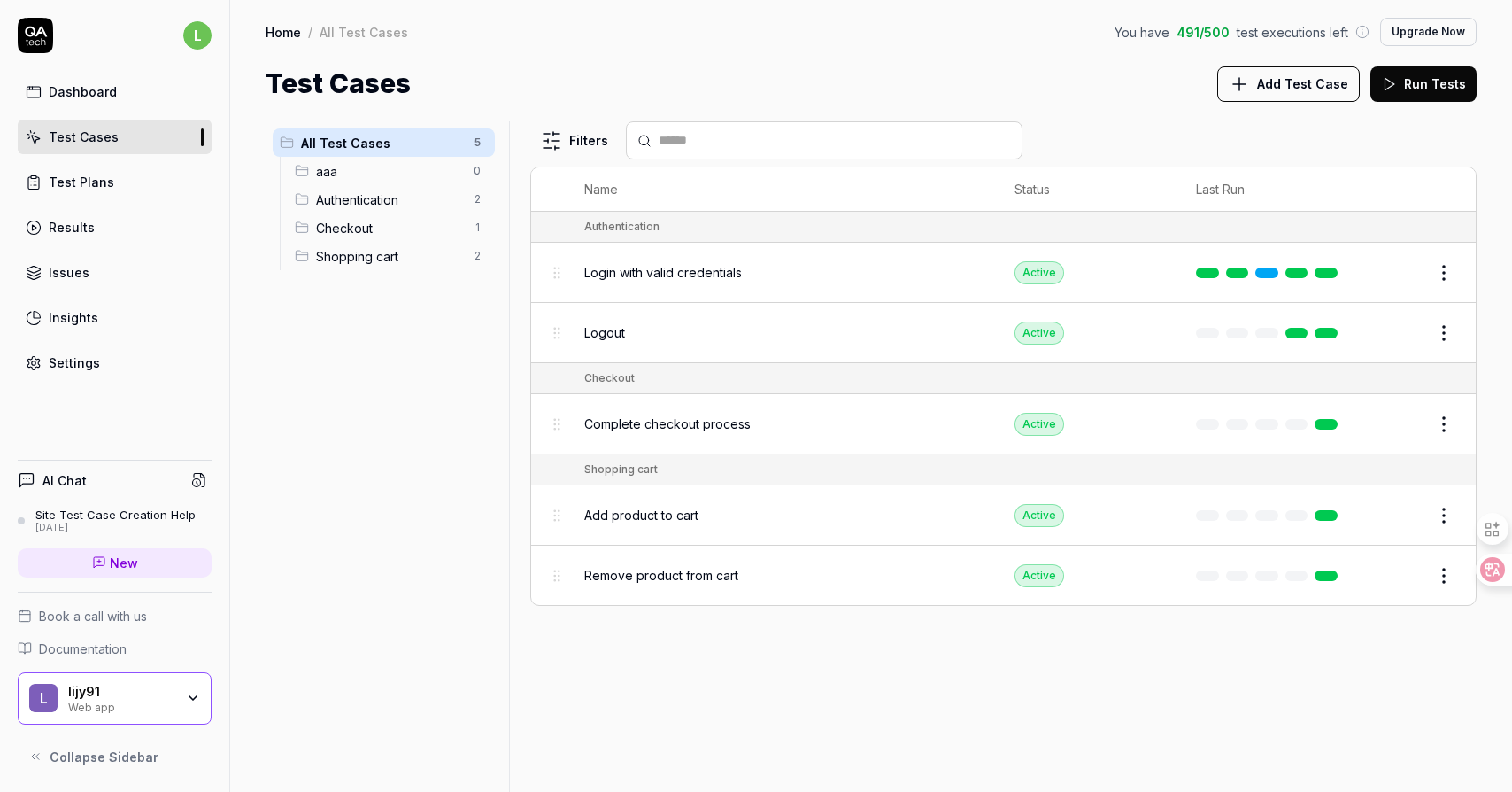
click at [1441, 274] on html "l Dashboard Test Cases Test Plans Results Issues Insights Settings AI Chat Site…" at bounding box center [756, 396] width 1512 height 792
click at [1057, 669] on html "l Dashboard Test Cases Test Plans Results Issues Insights Settings AI Chat Site…" at bounding box center [756, 396] width 1512 height 792
click at [1443, 268] on html "l Dashboard Test Cases Test Plans Results Issues Insights Settings AI Chat Site…" at bounding box center [756, 396] width 1512 height 792
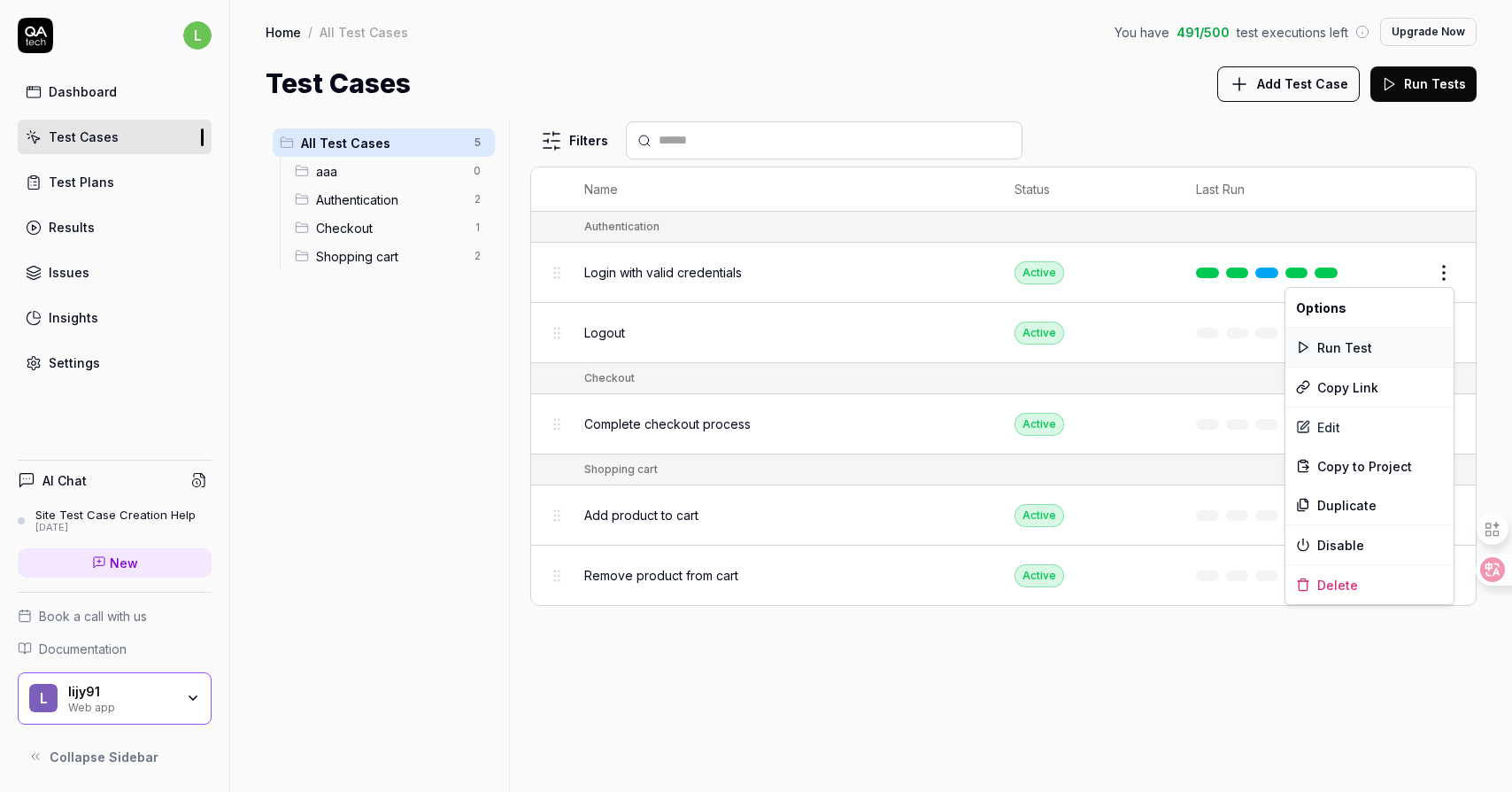
click at [1361, 349] on div "Run Test" at bounding box center [1369, 347] width 169 height 39
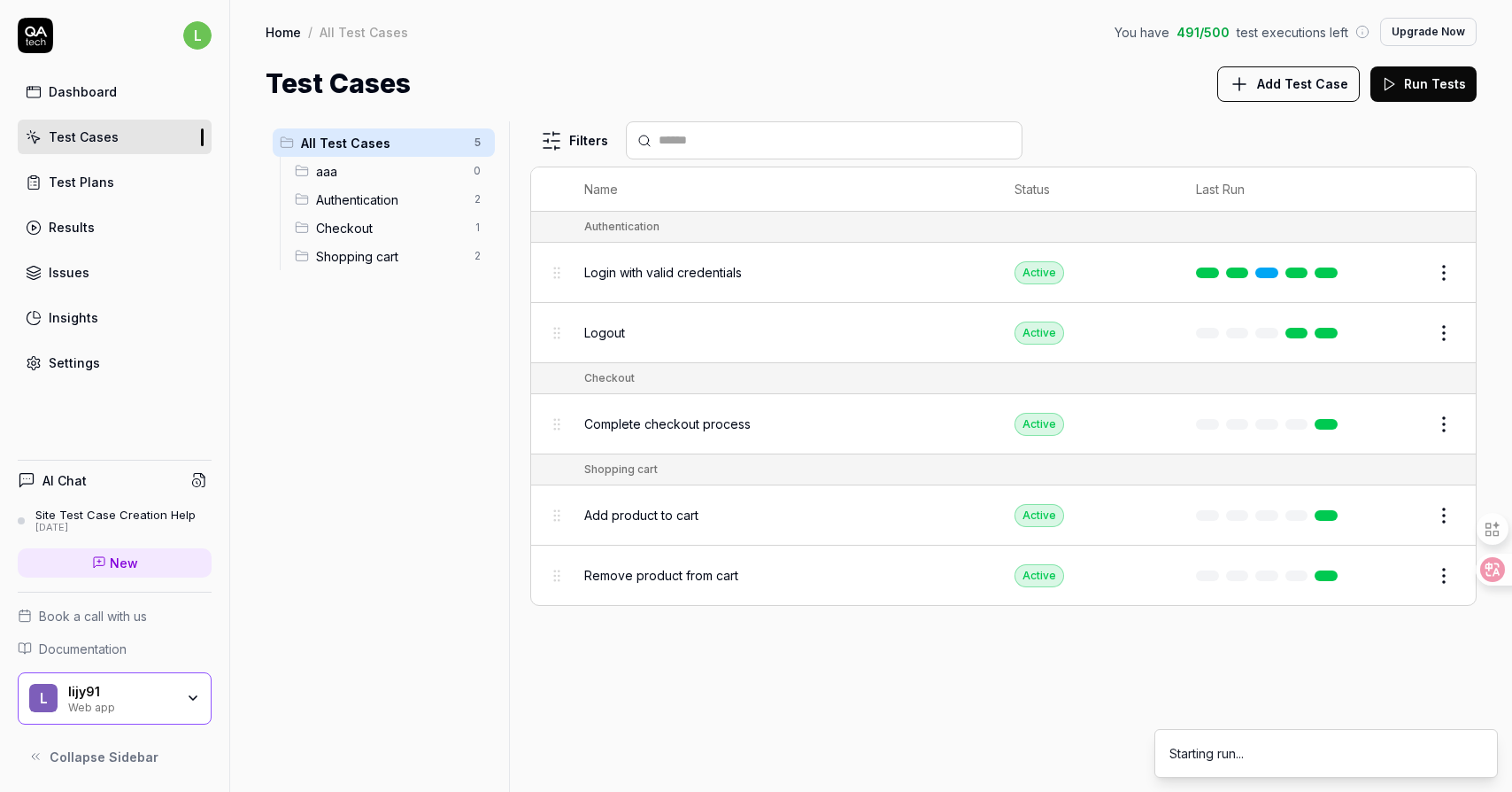
click at [1153, 636] on div "Filters Name Status Last Run Authentication Login with valid credentials Active…" at bounding box center [1003, 456] width 946 height 670
click at [1127, 678] on div "Filters Name Status Last Run Authentication Login with valid credentials Active…" at bounding box center [1003, 456] width 946 height 670
click at [1446, 274] on html "l Dashboard Test Cases Test Plans Results Issues Insights Settings AI Chat Site…" at bounding box center [756, 396] width 1512 height 792
